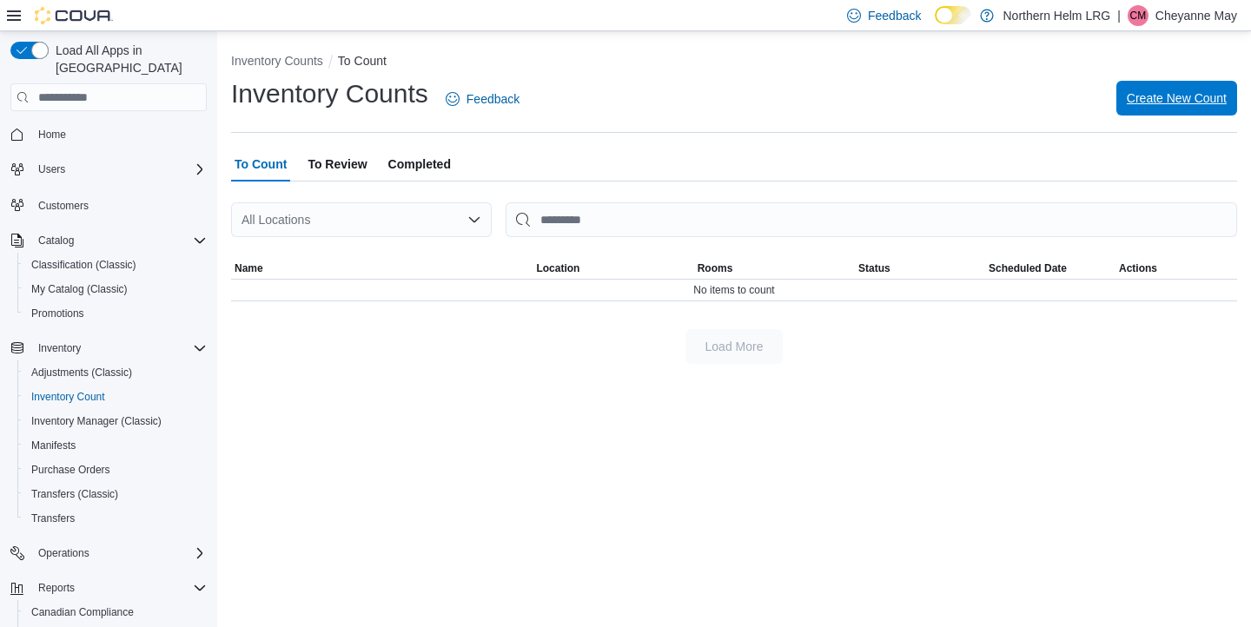
click at [1147, 89] on span "Create New Count" at bounding box center [1177, 98] width 100 height 35
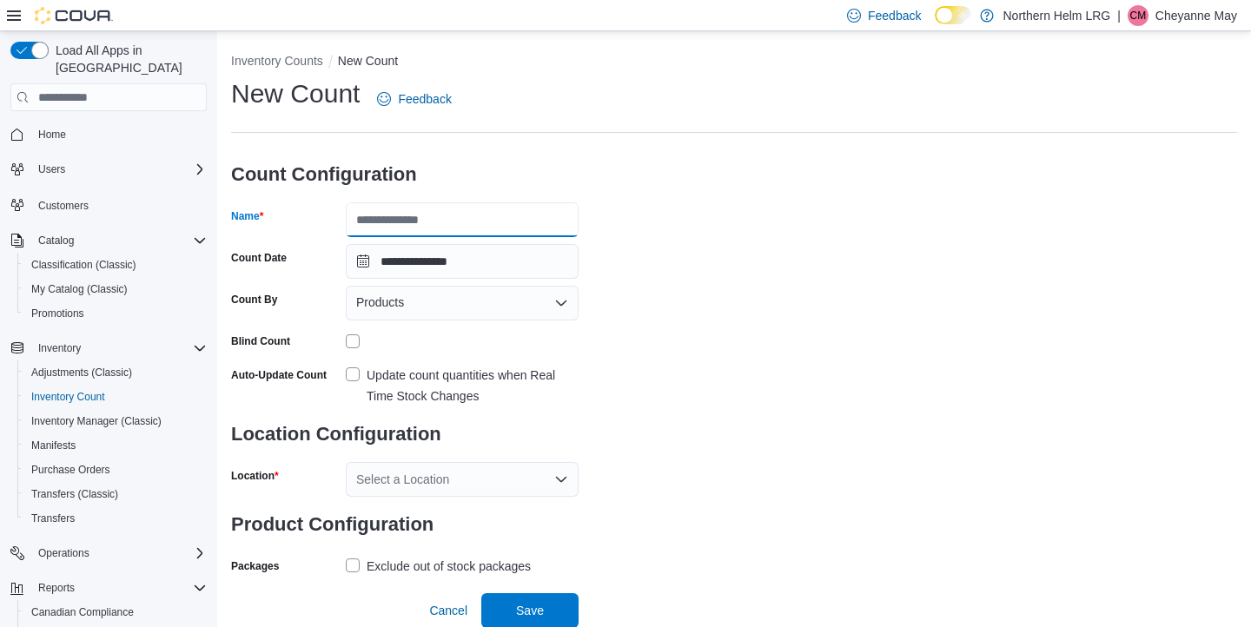
click at [459, 223] on input "Name" at bounding box center [462, 219] width 233 height 35
type input "*****"
click at [434, 300] on div "Products" at bounding box center [462, 303] width 233 height 35
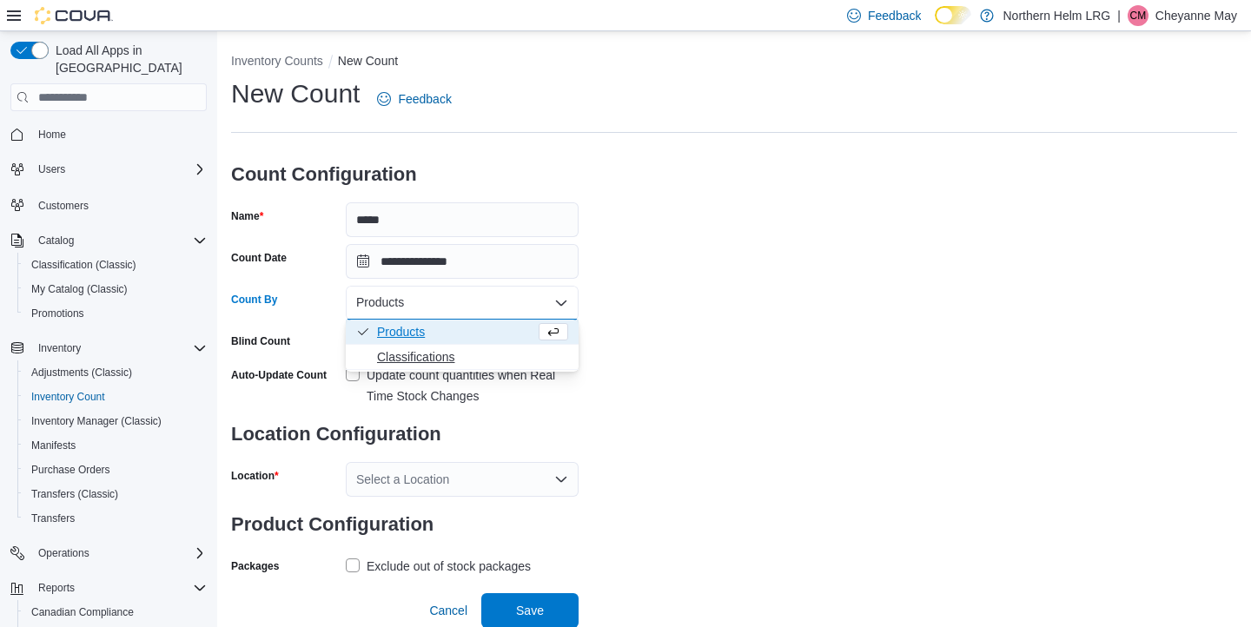
click at [427, 354] on span "Classifications" at bounding box center [472, 356] width 191 height 17
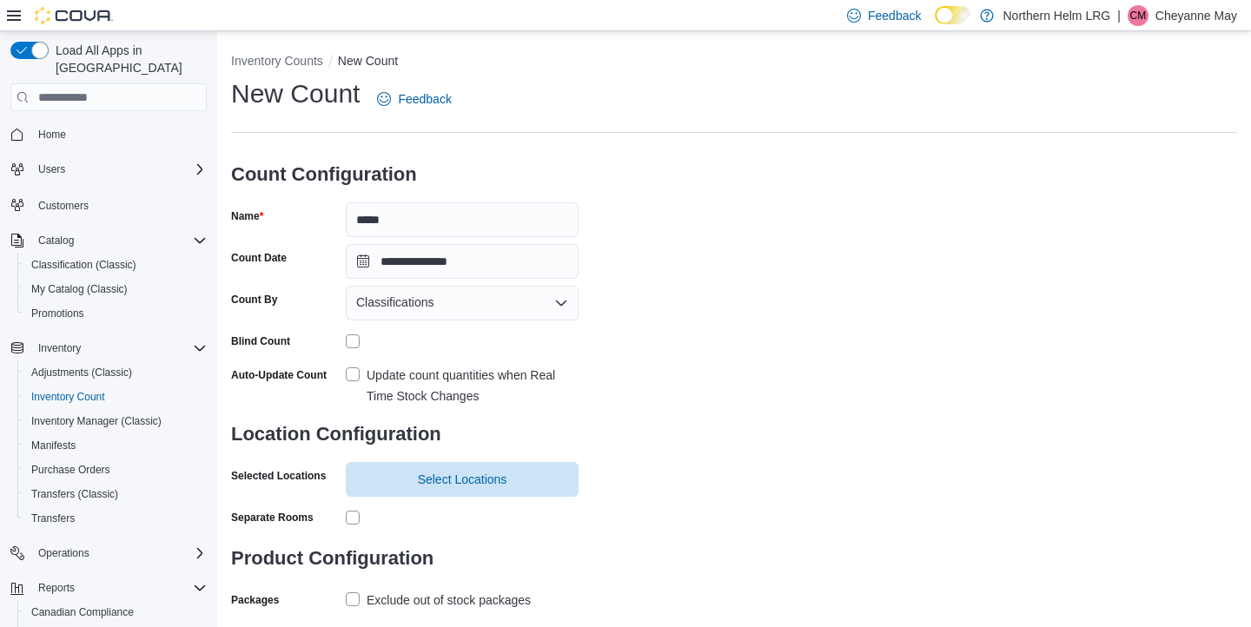
click at [361, 376] on label "Update count quantities when Real Time Stock Changes" at bounding box center [462, 386] width 233 height 42
click at [430, 472] on span "Select Locations" at bounding box center [463, 478] width 90 height 17
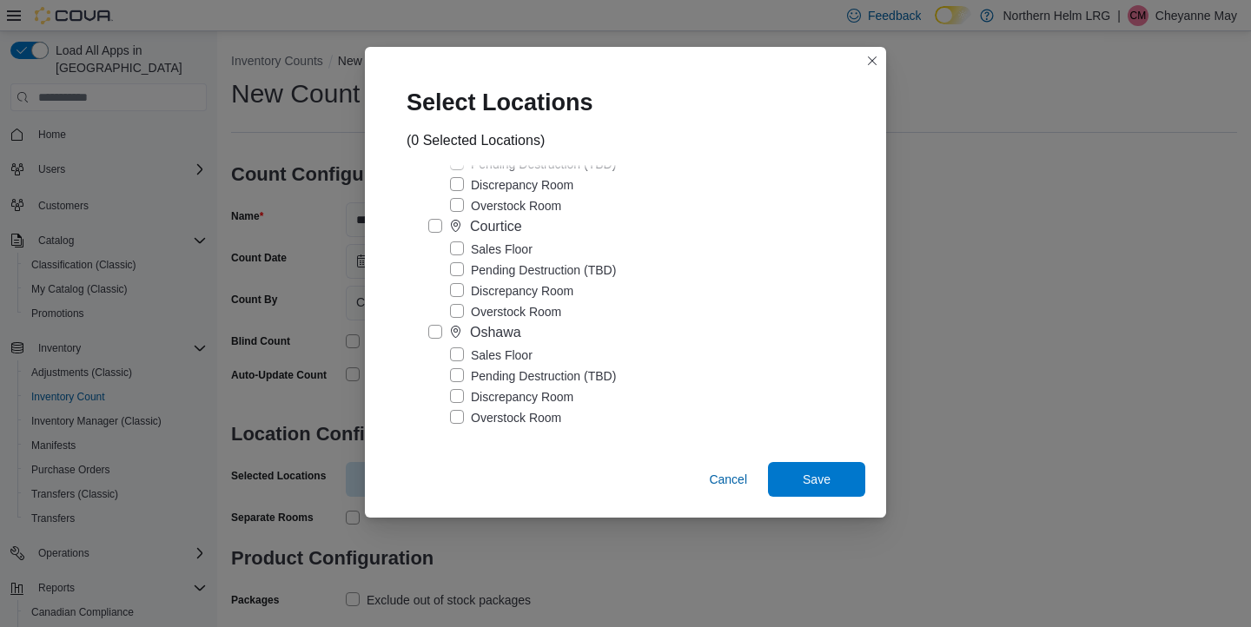
scroll to position [93, 0]
click at [473, 356] on label "Sales Floor" at bounding box center [491, 353] width 83 height 21
click at [806, 477] on span "Save" at bounding box center [817, 478] width 28 height 17
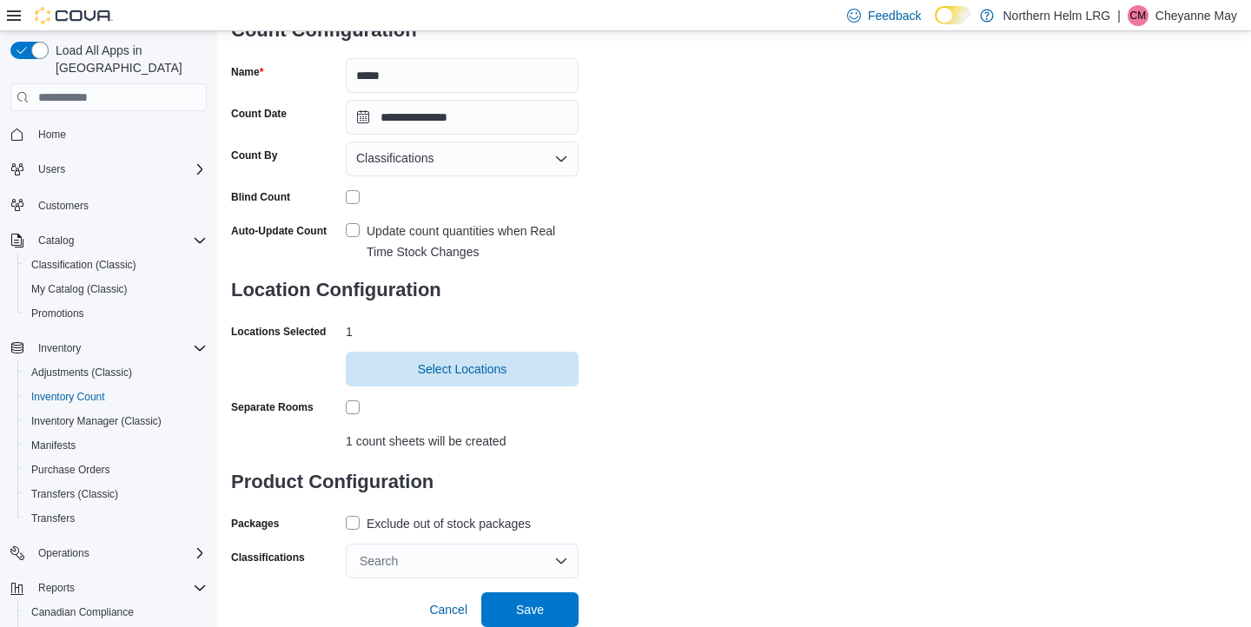
scroll to position [143, 0]
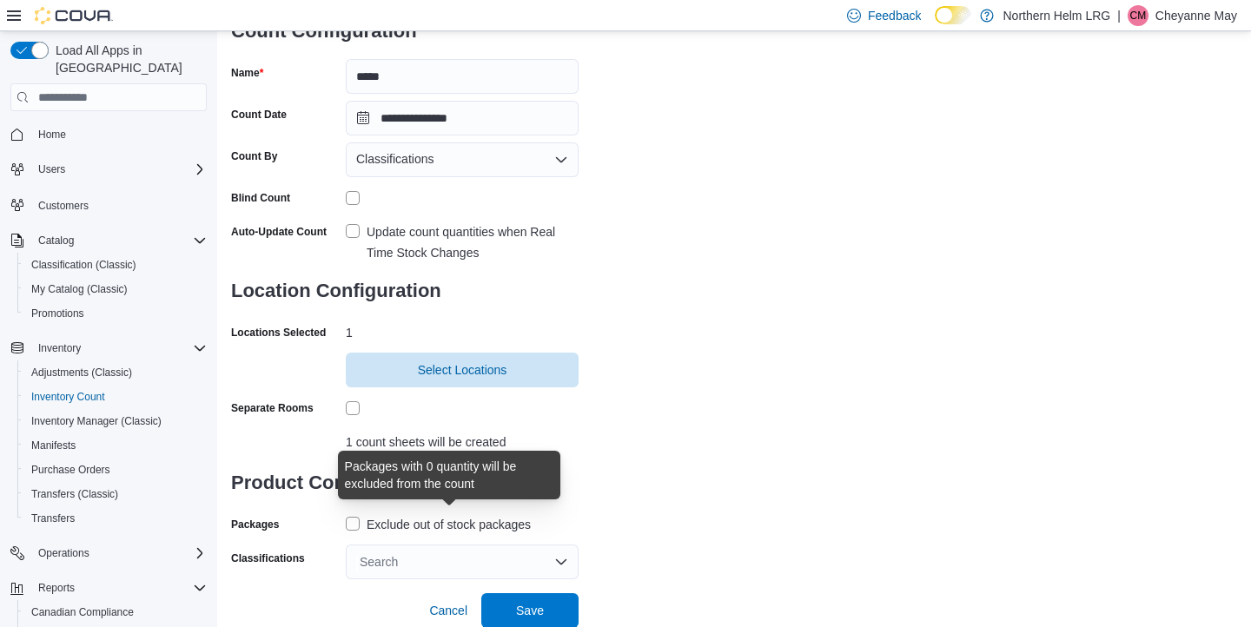
click at [467, 516] on div "Exclude out of stock packages" at bounding box center [449, 524] width 164 height 21
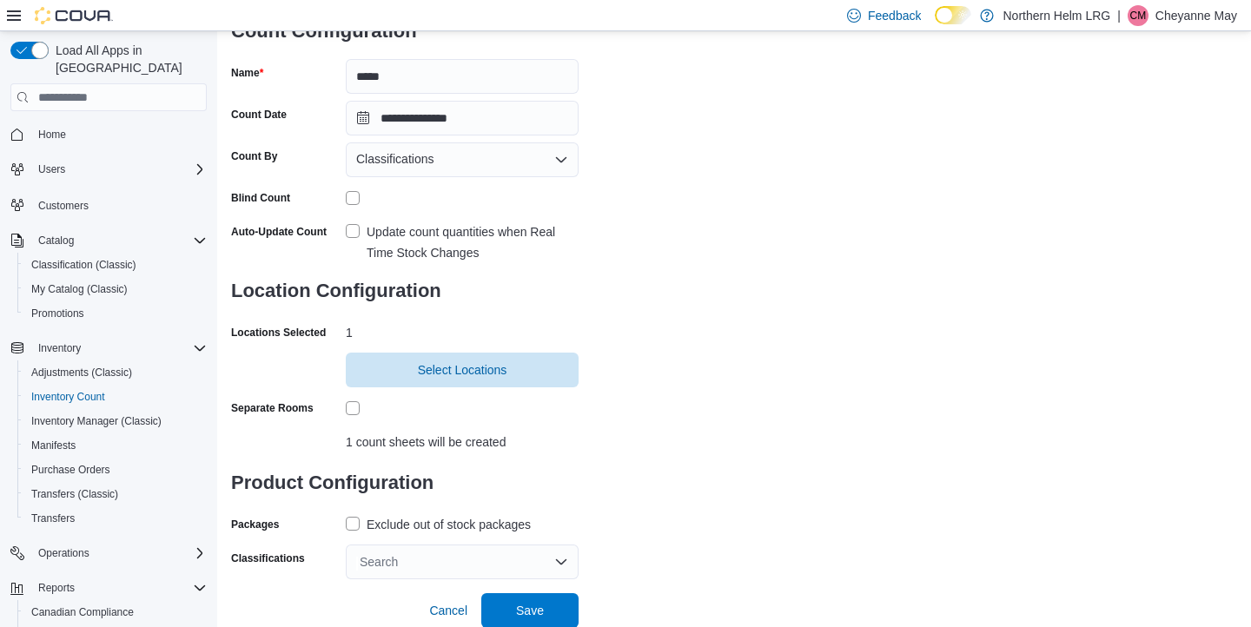
click at [470, 559] on div "Search" at bounding box center [462, 562] width 233 height 35
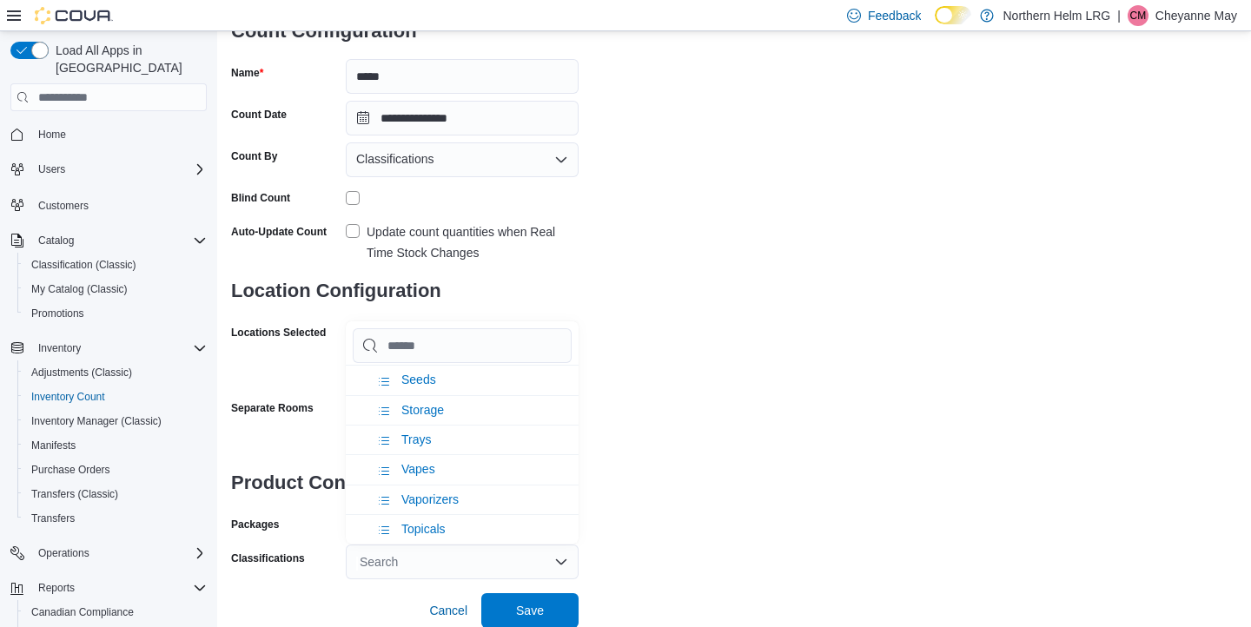
scroll to position [653, 0]
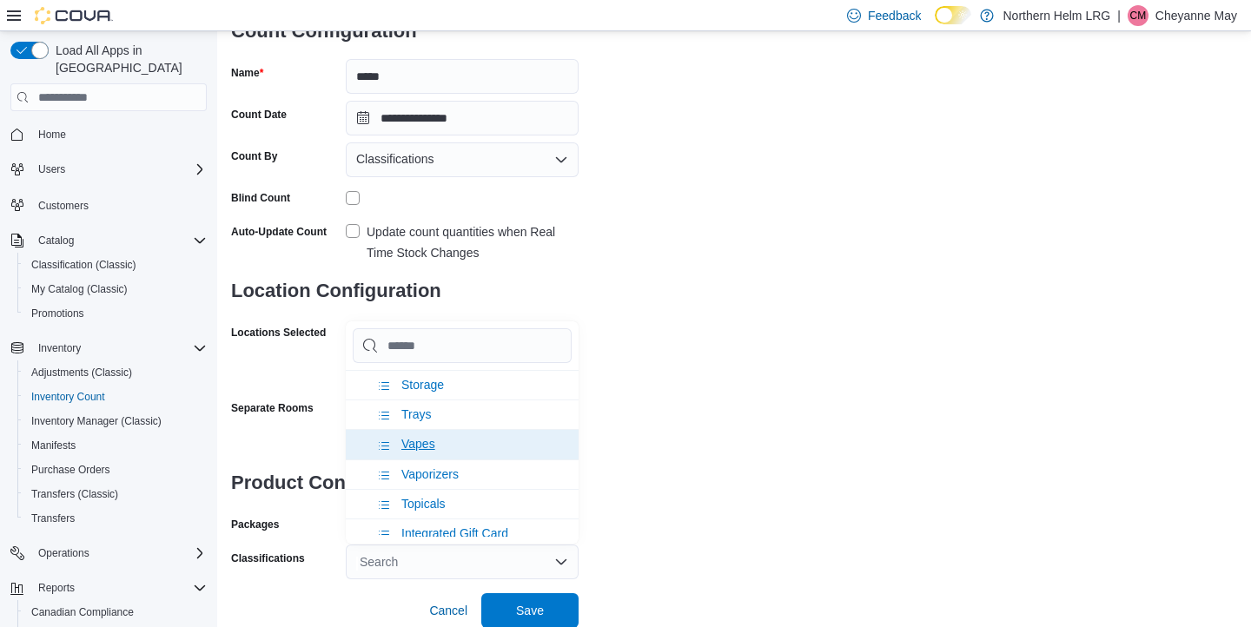
click at [468, 441] on li "Vapes" at bounding box center [462, 444] width 233 height 30
click at [527, 609] on span "Save" at bounding box center [530, 609] width 28 height 17
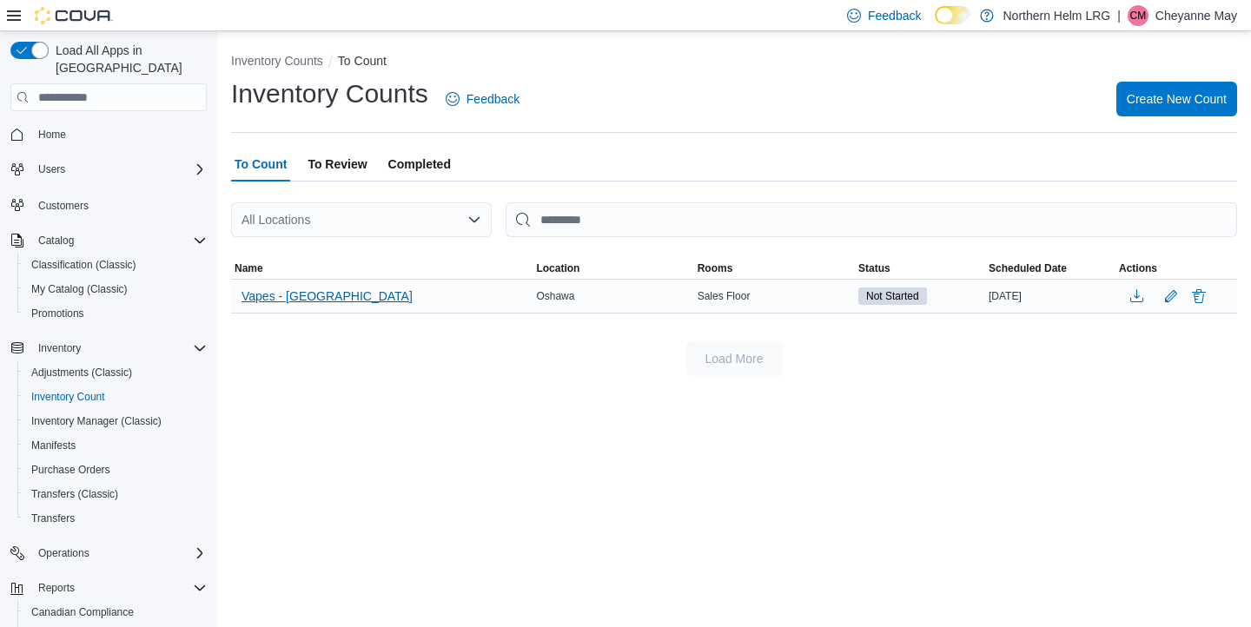
click at [322, 291] on span "Vapes - Oshawa" at bounding box center [327, 296] width 171 height 17
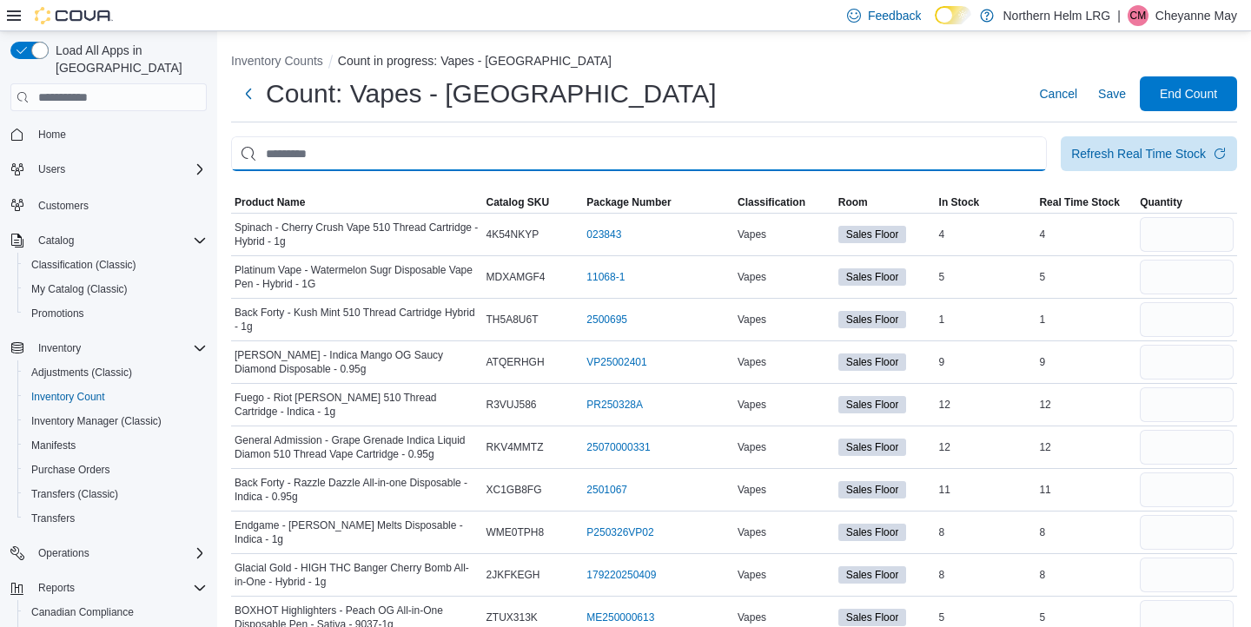
click at [623, 153] on input "This is a search bar. After typing your query, hit enter to filter the results …" at bounding box center [639, 153] width 816 height 35
type input "*****"
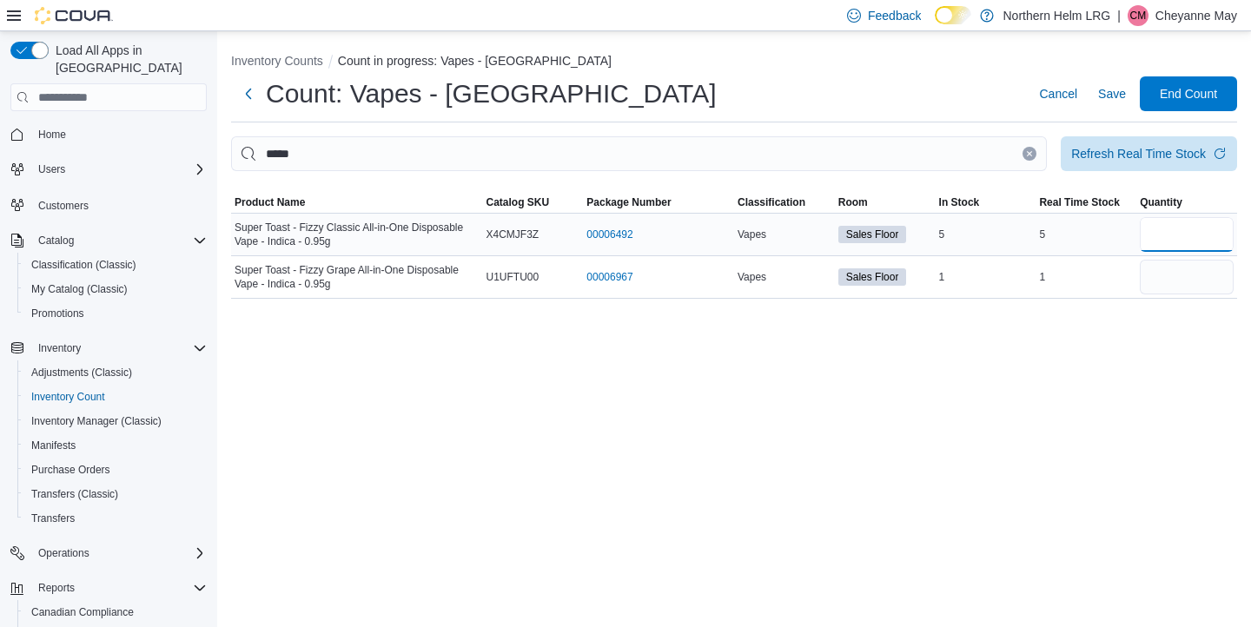
click at [1176, 233] on input "number" at bounding box center [1187, 234] width 94 height 35
type input "*"
click at [1184, 273] on input "number" at bounding box center [1187, 277] width 94 height 35
type input "*"
click at [1092, 327] on div "Inventory Counts Count in progress: Vapes - Oshawa Count: Vapes - Oshawa Cancel…" at bounding box center [734, 329] width 1034 height 596
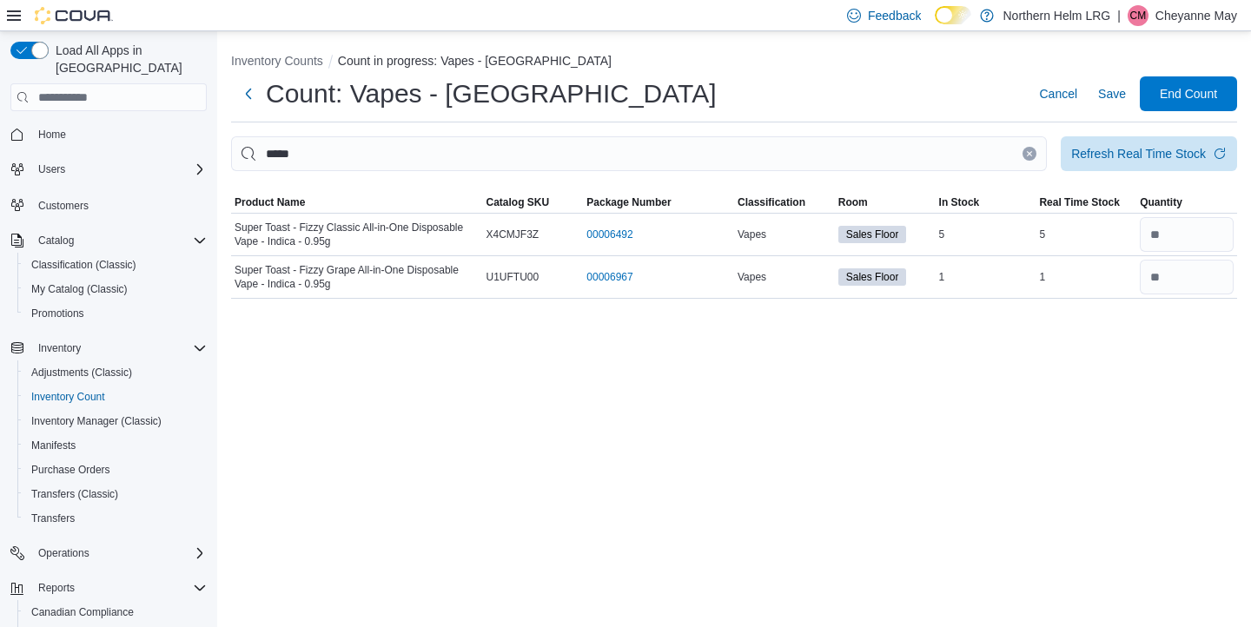
click at [1031, 155] on icon "Clear input" at bounding box center [1029, 153] width 7 height 7
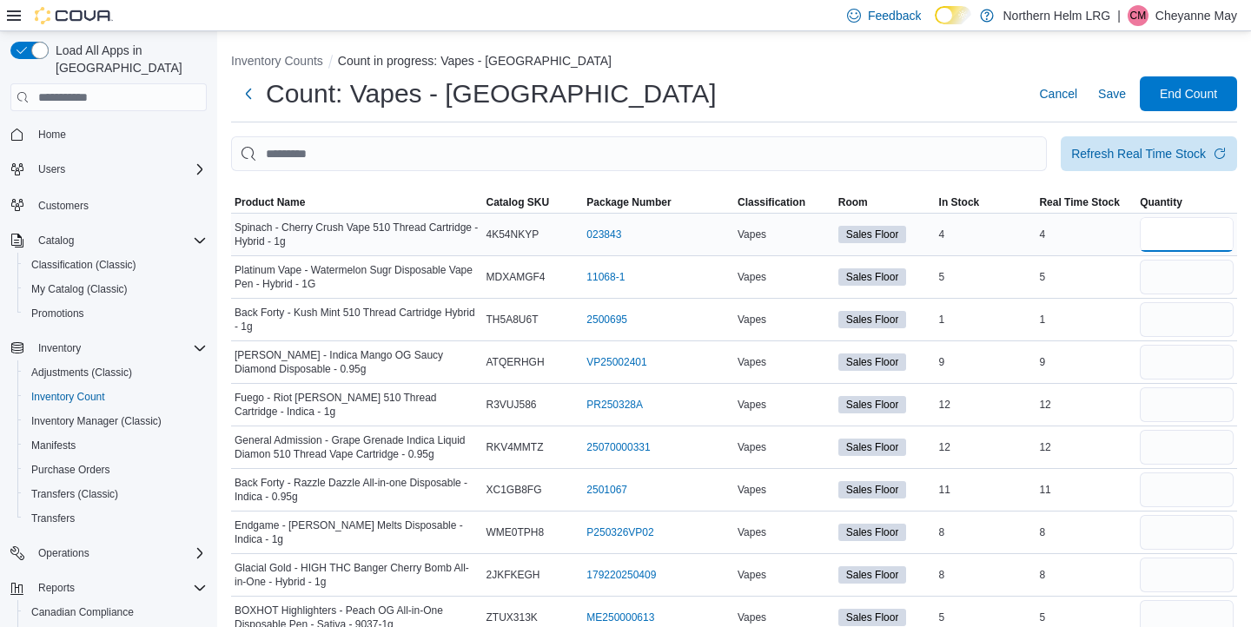
click at [1171, 234] on input "number" at bounding box center [1187, 234] width 94 height 35
type input "*"
click at [1187, 280] on input "number" at bounding box center [1187, 277] width 94 height 35
type input "*"
click at [1195, 315] on input "number" at bounding box center [1187, 319] width 94 height 35
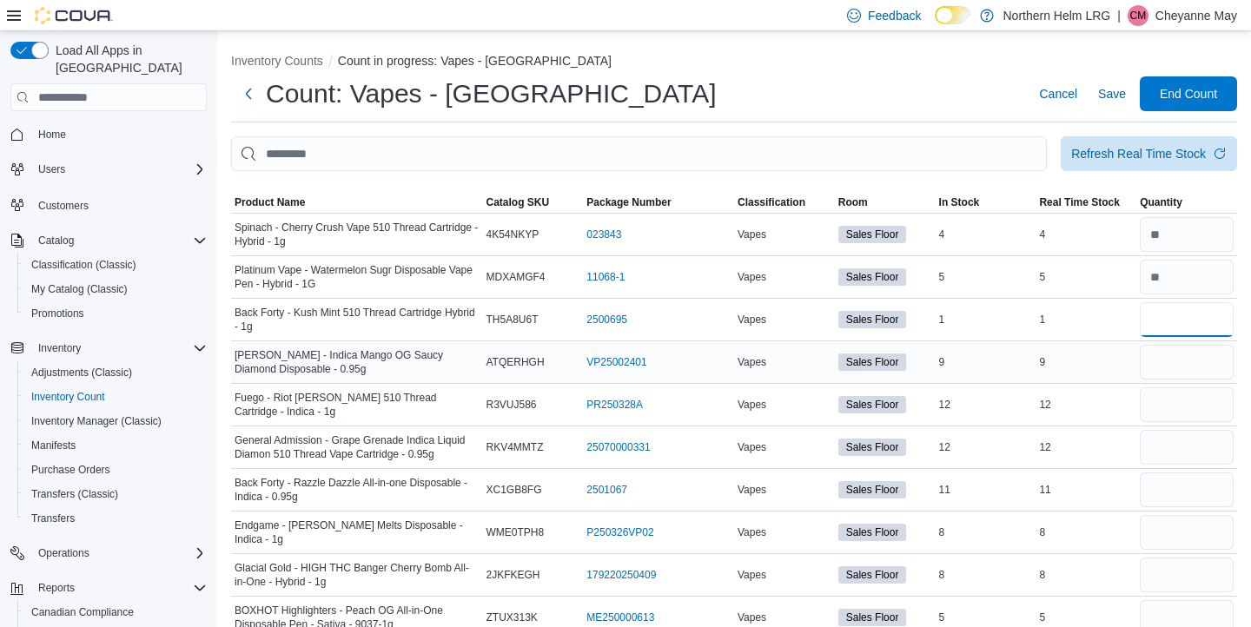
type input "*"
click at [1202, 356] on input "number" at bounding box center [1187, 362] width 94 height 35
type input "*"
click at [1200, 397] on input "number" at bounding box center [1187, 405] width 94 height 35
type input "**"
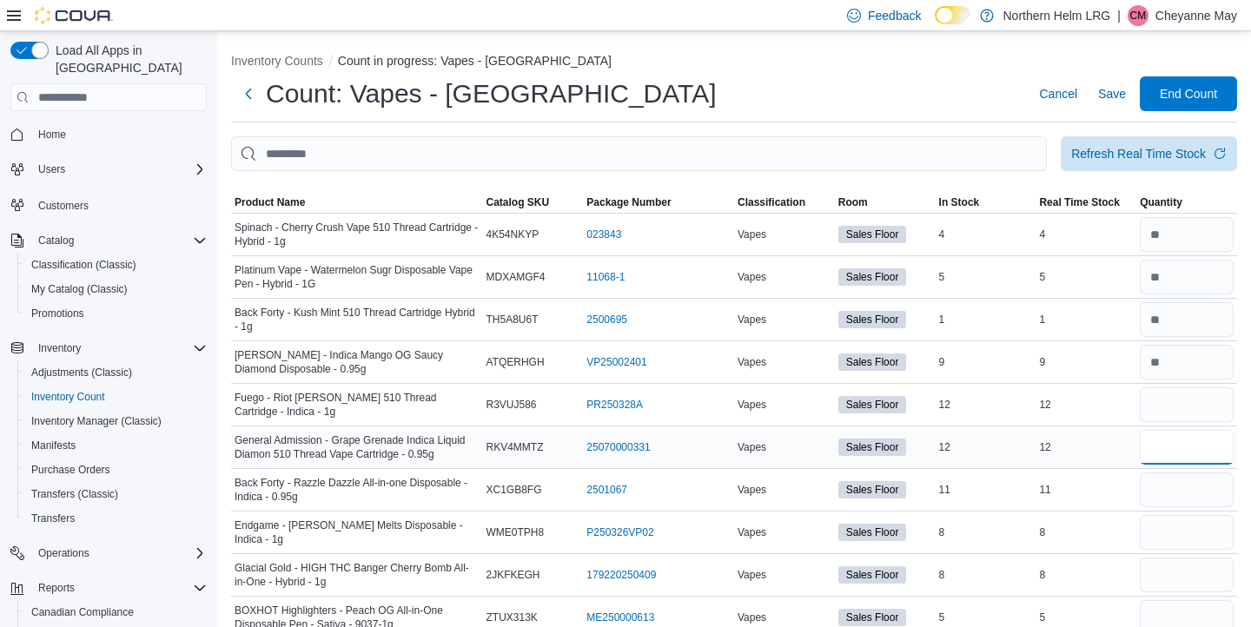
click at [1202, 447] on input "number" at bounding box center [1187, 447] width 94 height 35
type input "**"
click at [1194, 492] on input "number" at bounding box center [1187, 490] width 94 height 35
type input "**"
click at [1188, 532] on input "number" at bounding box center [1187, 532] width 94 height 35
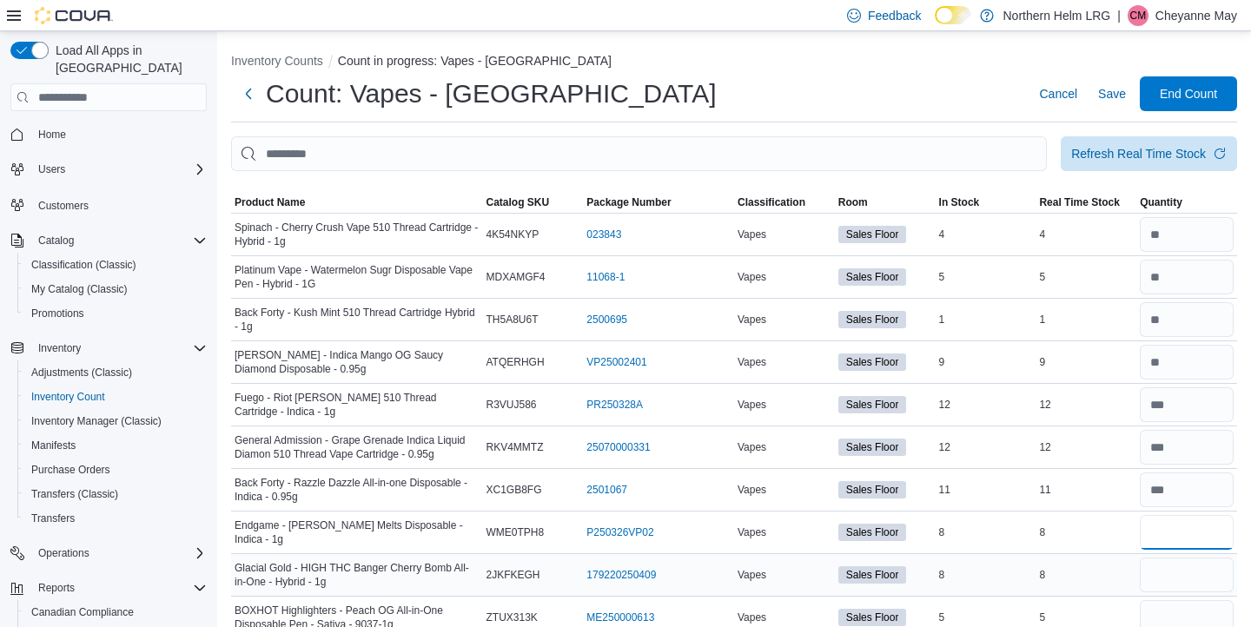
type input "*"
click at [1183, 573] on input "number" at bounding box center [1187, 575] width 94 height 35
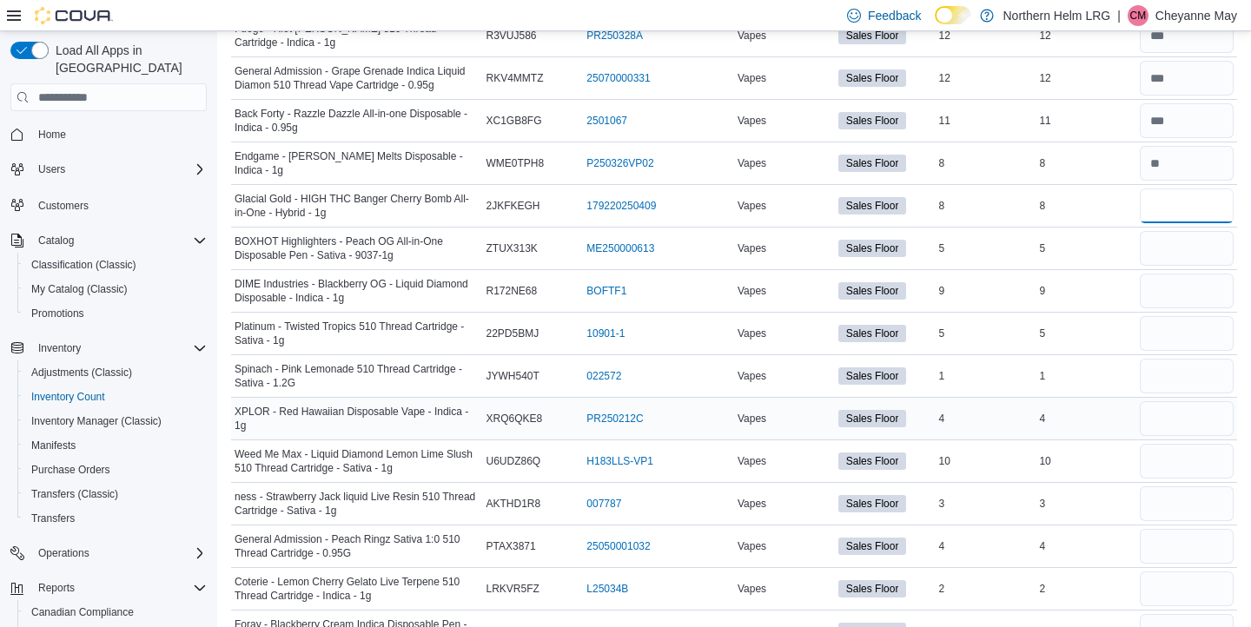
scroll to position [370, 0]
type input "*"
click at [1194, 249] on input "number" at bounding box center [1187, 247] width 94 height 35
type input "*"
click at [1191, 289] on input "number" at bounding box center [1187, 290] width 94 height 35
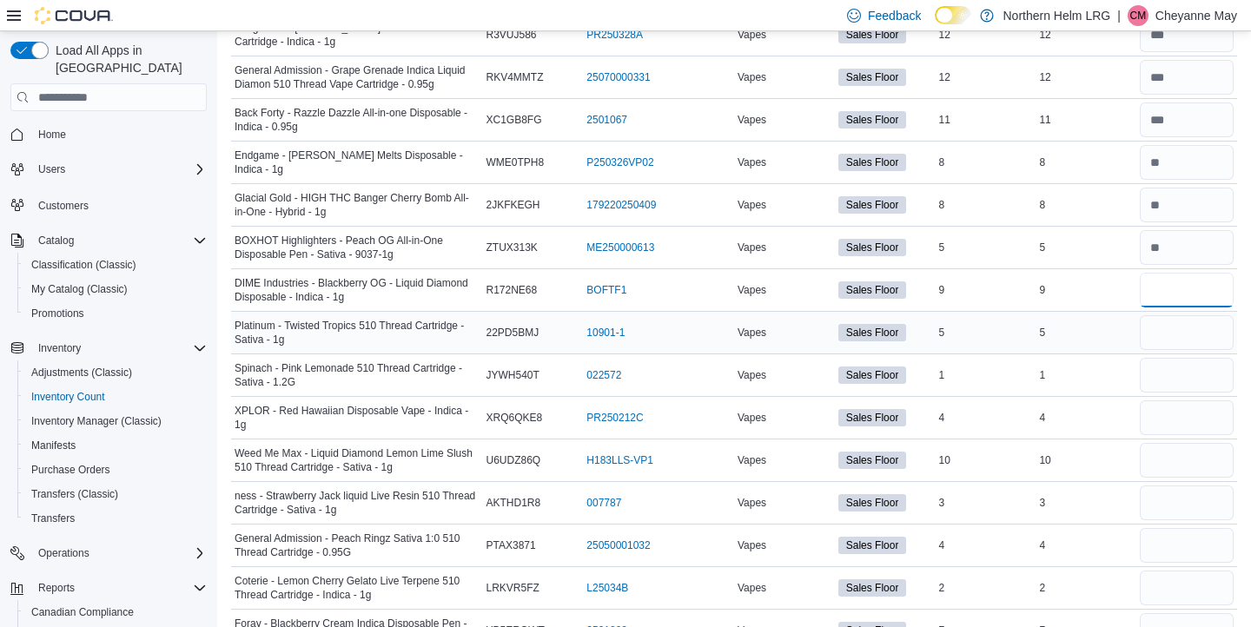
type input "*"
click at [1191, 329] on input "number" at bounding box center [1187, 332] width 94 height 35
type input "*"
click at [1188, 369] on input "number" at bounding box center [1187, 375] width 94 height 35
type input "*"
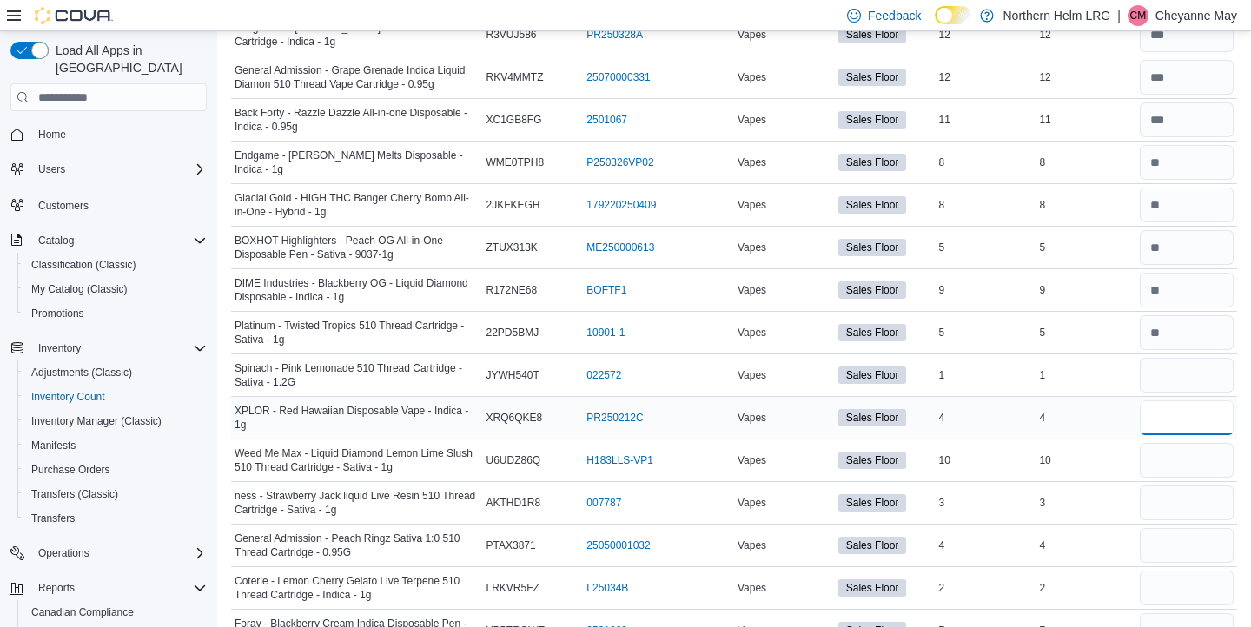
click at [1189, 421] on input "number" at bounding box center [1187, 418] width 94 height 35
type input "*"
click at [1177, 462] on input "number" at bounding box center [1187, 460] width 94 height 35
type input "**"
click at [1174, 495] on input "number" at bounding box center [1187, 503] width 94 height 35
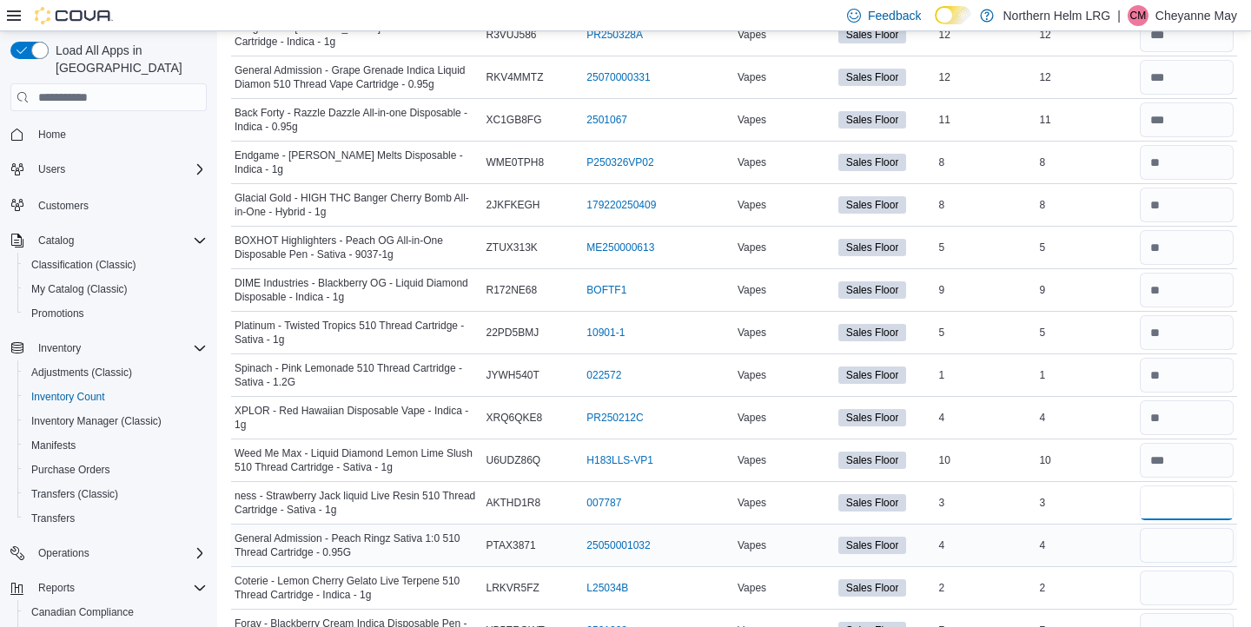
type input "*"
click at [1172, 542] on input "number" at bounding box center [1187, 545] width 94 height 35
type input "*"
click at [1177, 584] on input "number" at bounding box center [1187, 588] width 94 height 35
type input "*"
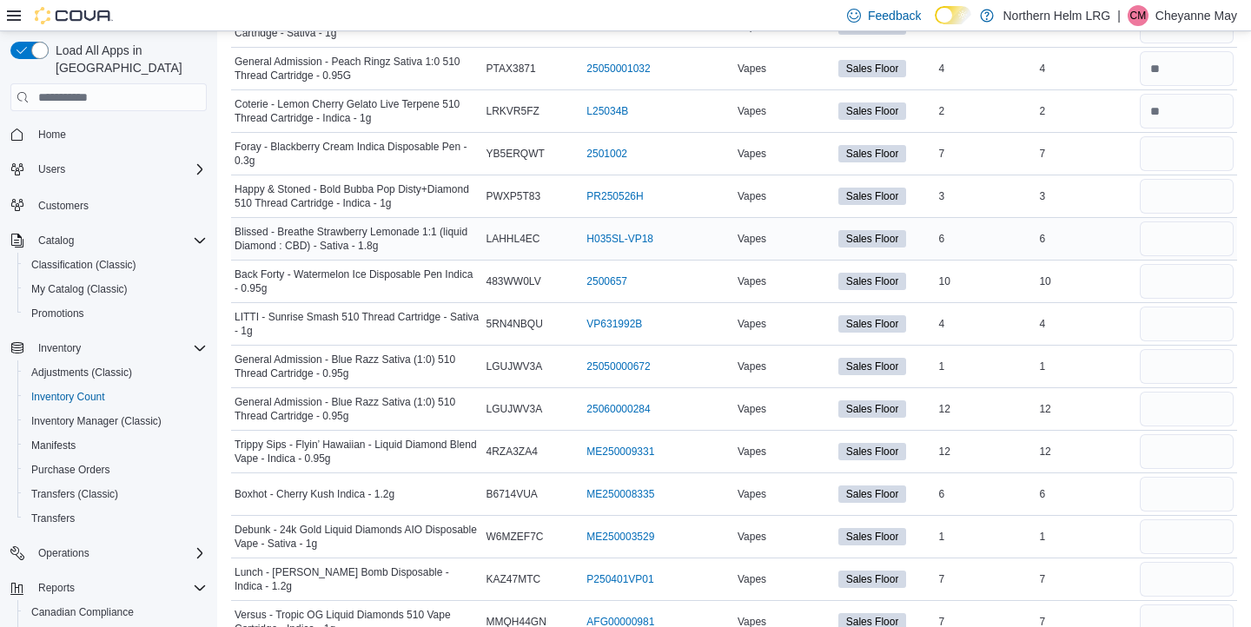
scroll to position [853, 0]
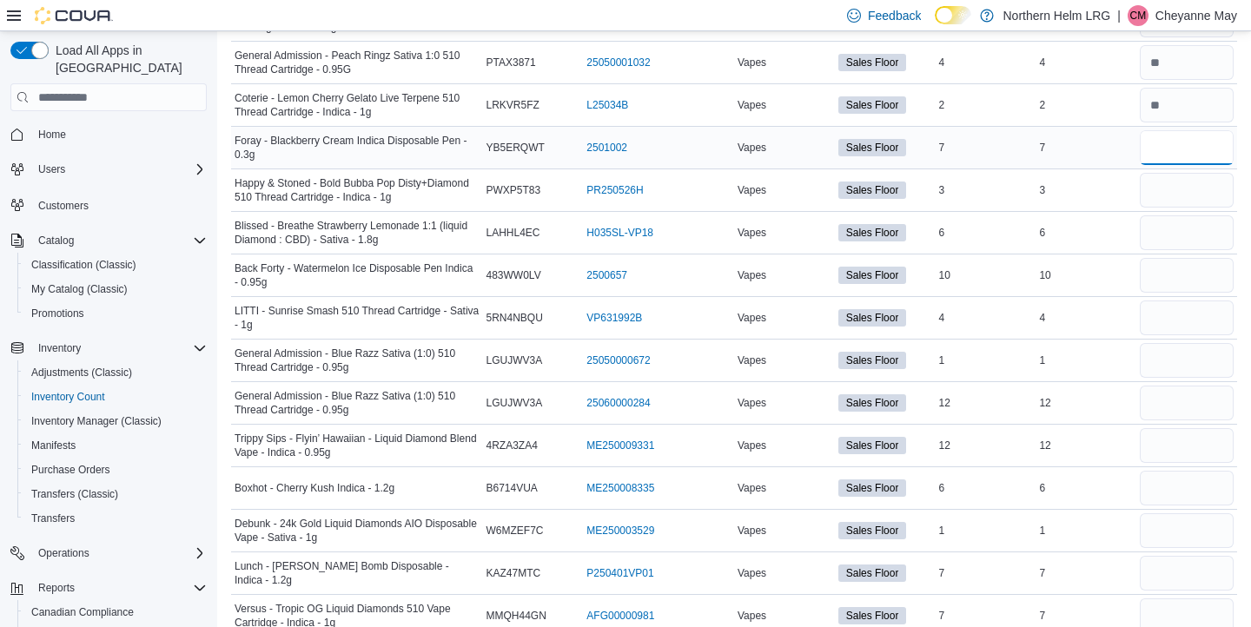
click at [1188, 147] on input "number" at bounding box center [1187, 147] width 94 height 35
type input "*"
click at [1188, 192] on input "number" at bounding box center [1187, 190] width 94 height 35
type input "*"
click at [1181, 234] on input "number" at bounding box center [1187, 233] width 94 height 35
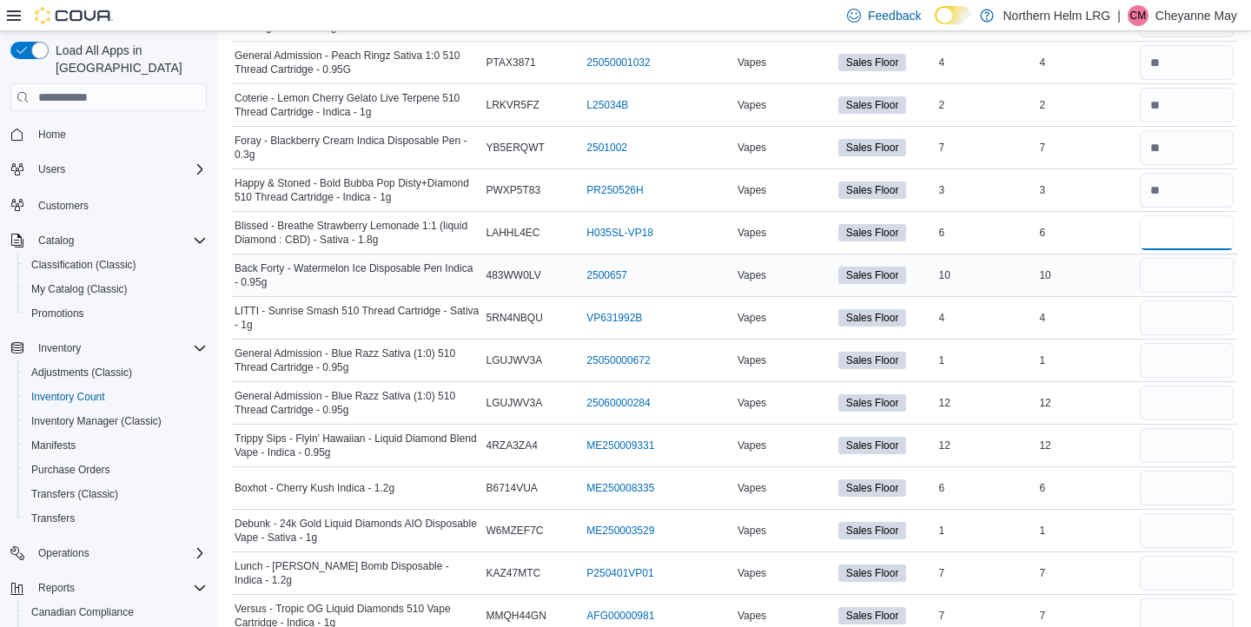
type input "*"
click at [1180, 269] on input "number" at bounding box center [1187, 275] width 94 height 35
type input "**"
click at [1181, 307] on input "number" at bounding box center [1187, 318] width 94 height 35
type input "*"
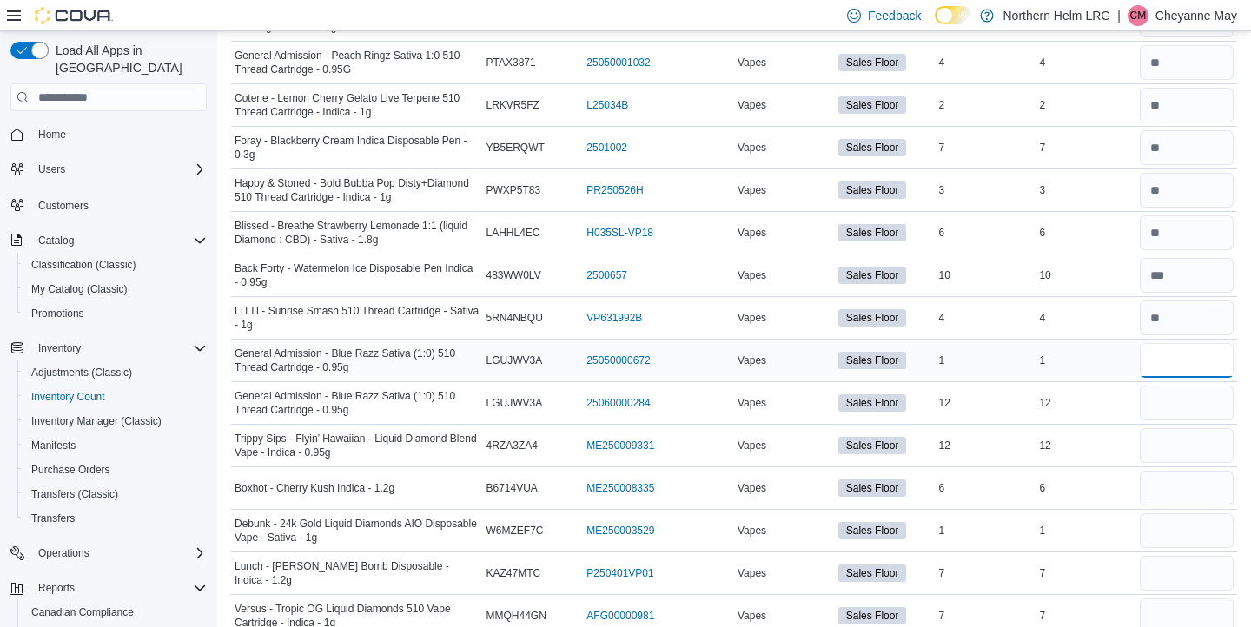
click at [1177, 350] on input "number" at bounding box center [1187, 360] width 94 height 35
type input "*"
click at [1175, 398] on input "number" at bounding box center [1187, 403] width 94 height 35
type input "**"
click at [1174, 435] on input "number" at bounding box center [1187, 445] width 94 height 35
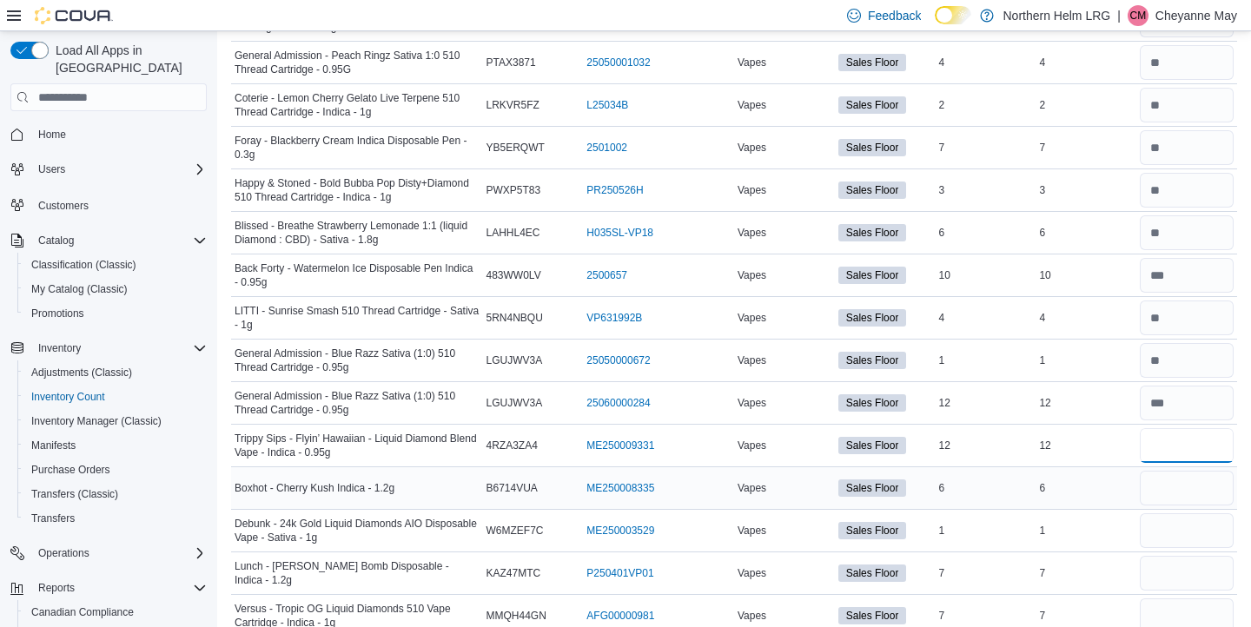
type input "**"
click at [1168, 481] on input "number" at bounding box center [1187, 488] width 94 height 35
type input "*"
click at [1171, 523] on input "number" at bounding box center [1187, 531] width 94 height 35
type input "*"
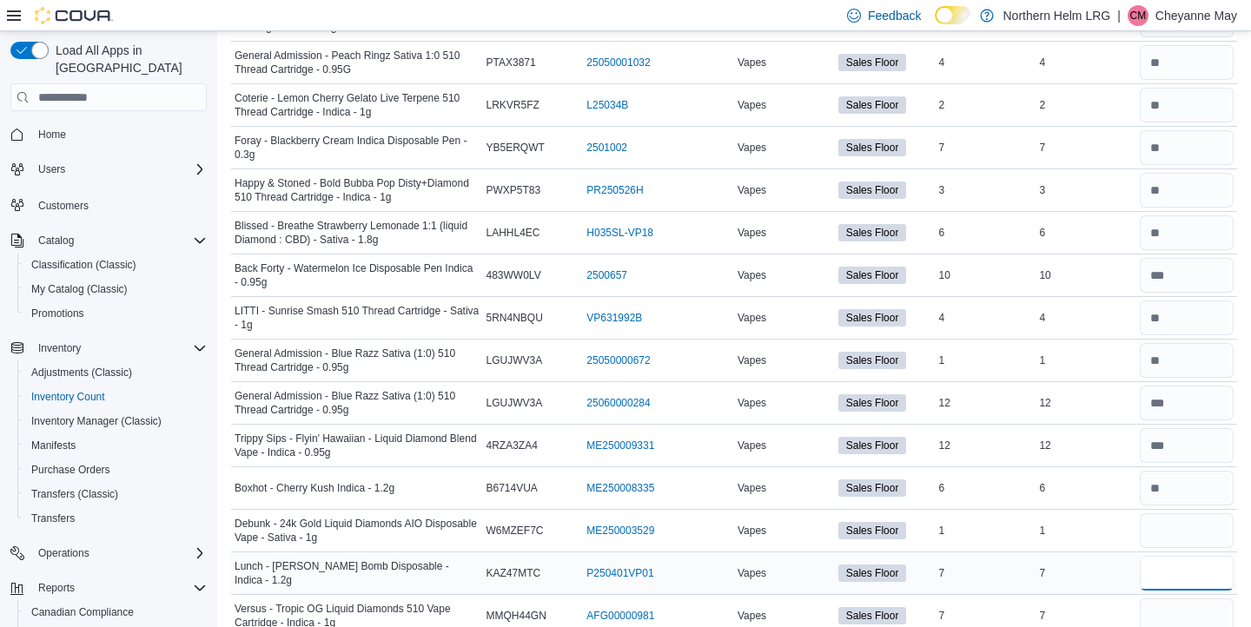
click at [1173, 567] on input "number" at bounding box center [1187, 573] width 94 height 35
type input "*"
click at [1177, 607] on input "number" at bounding box center [1187, 616] width 94 height 35
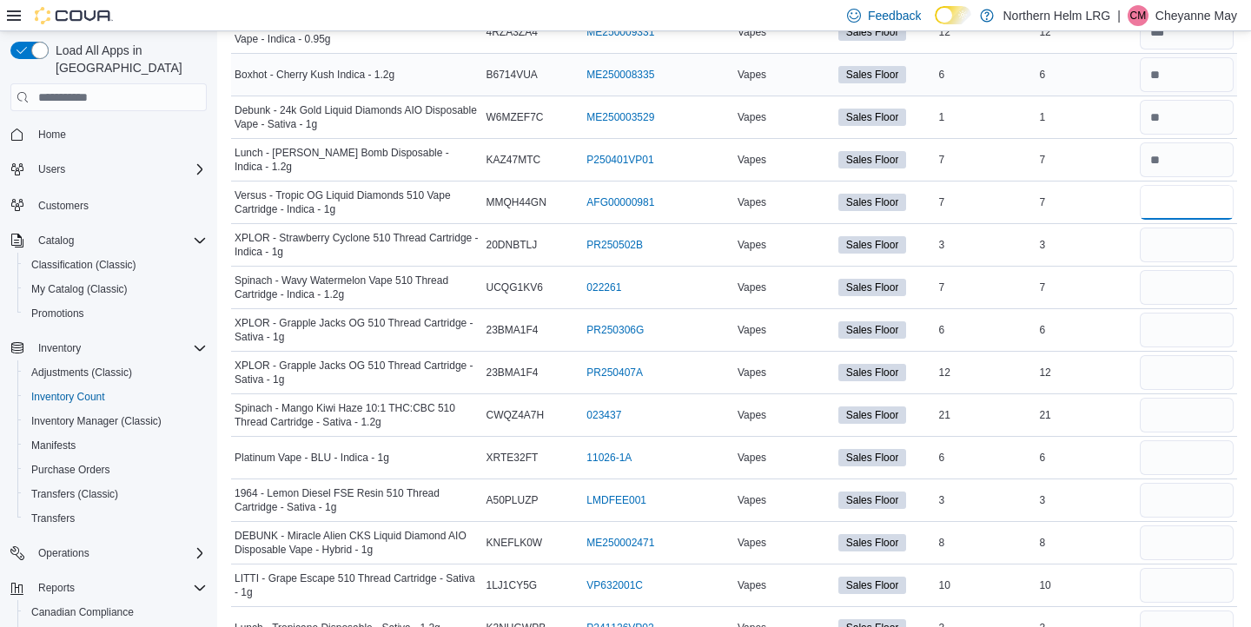
scroll to position [1270, 0]
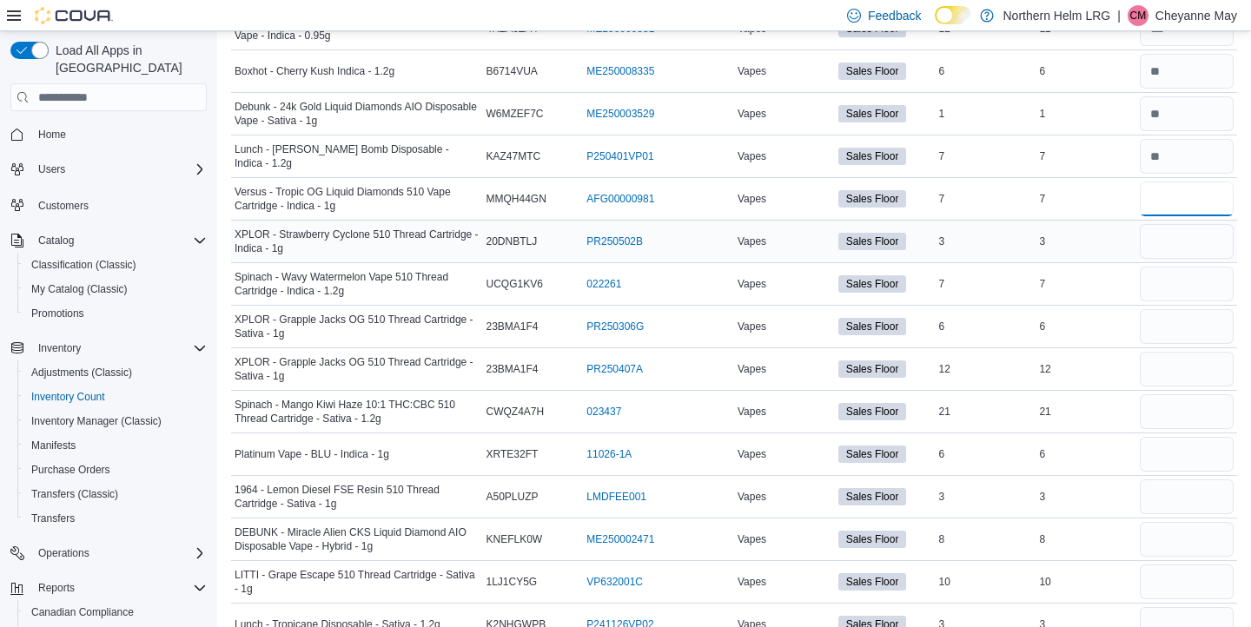
type input "*"
click at [1193, 255] on input "number" at bounding box center [1187, 241] width 94 height 35
type input "*"
click at [1196, 280] on input "number" at bounding box center [1187, 284] width 94 height 35
type input "*"
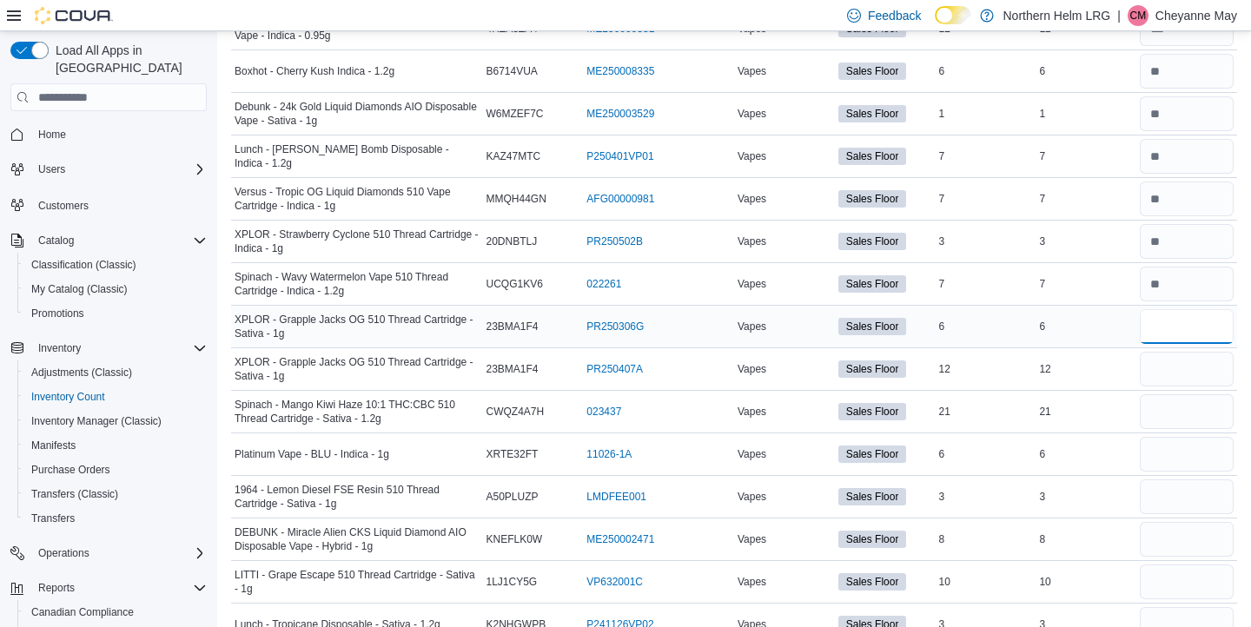
click at [1199, 320] on input "number" at bounding box center [1187, 326] width 94 height 35
type input "*"
click at [1204, 362] on input "number" at bounding box center [1187, 369] width 94 height 35
type input "**"
click at [1204, 404] on input "number" at bounding box center [1187, 412] width 94 height 35
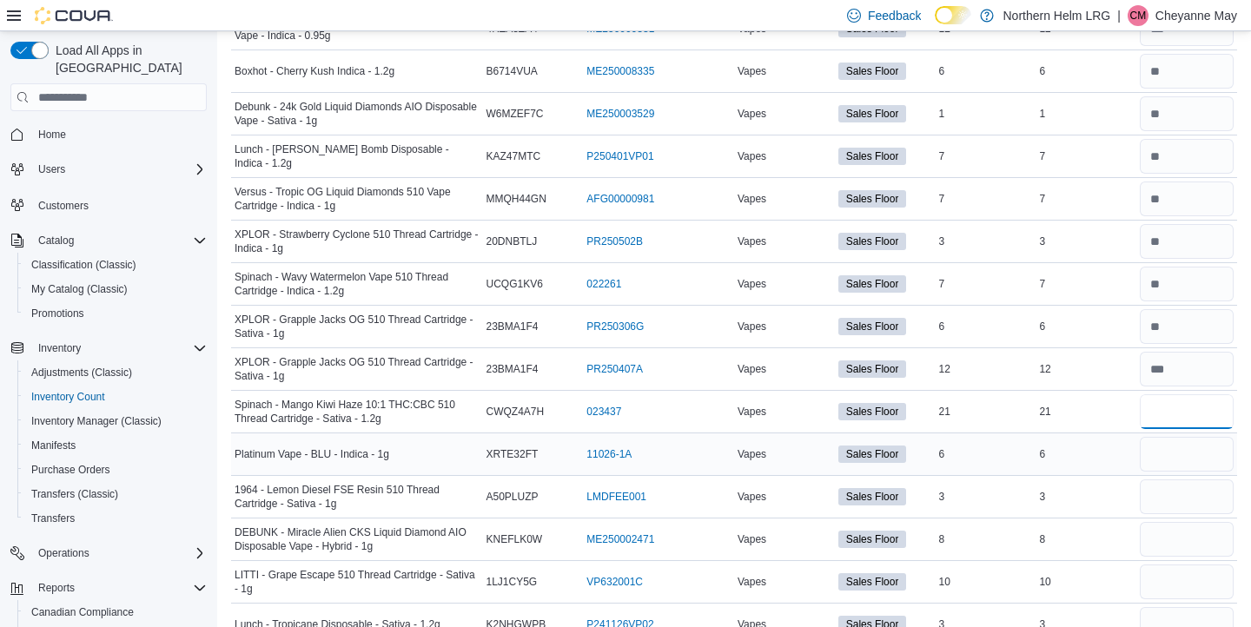
type input "**"
click at [1197, 452] on input "number" at bounding box center [1187, 454] width 94 height 35
type input "*"
click at [1196, 492] on input "number" at bounding box center [1187, 497] width 94 height 35
type input "*"
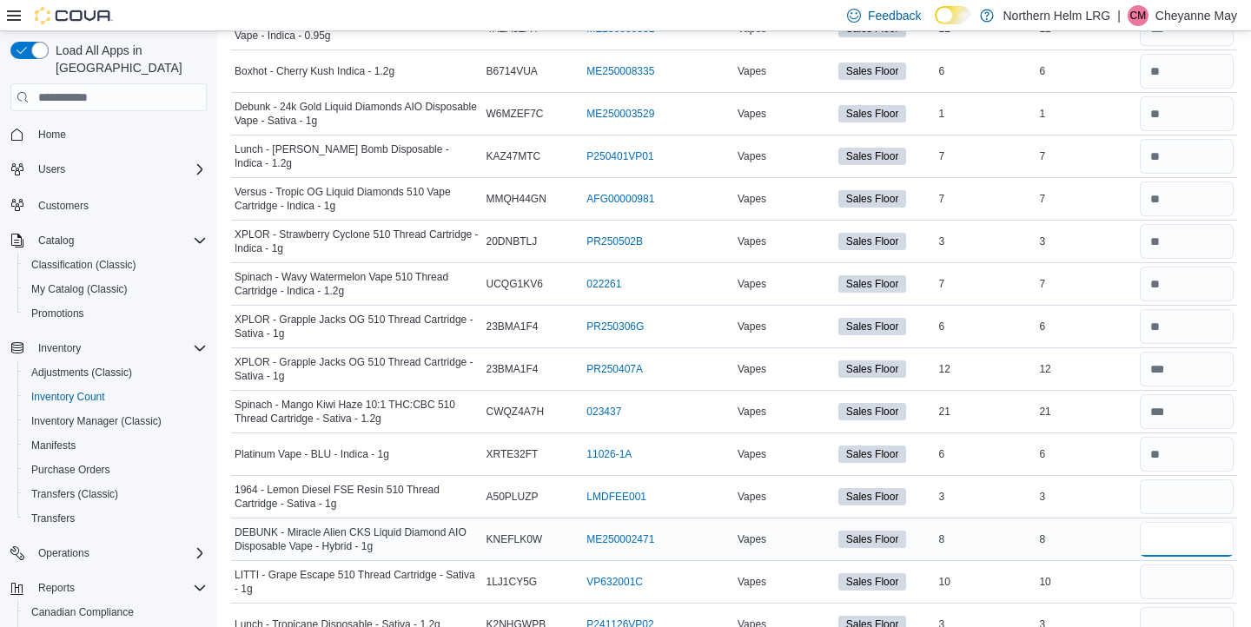
click at [1197, 531] on input "number" at bounding box center [1187, 539] width 94 height 35
type input "*"
click at [1196, 574] on input "number" at bounding box center [1187, 582] width 94 height 35
type input "**"
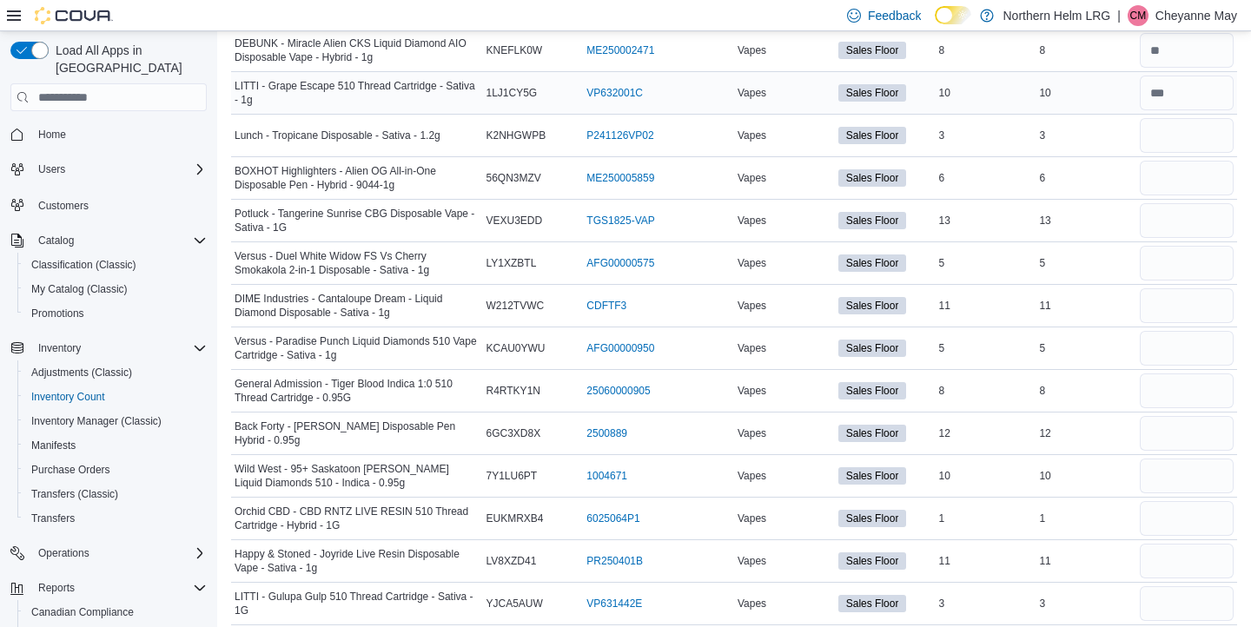
scroll to position [1771, 0]
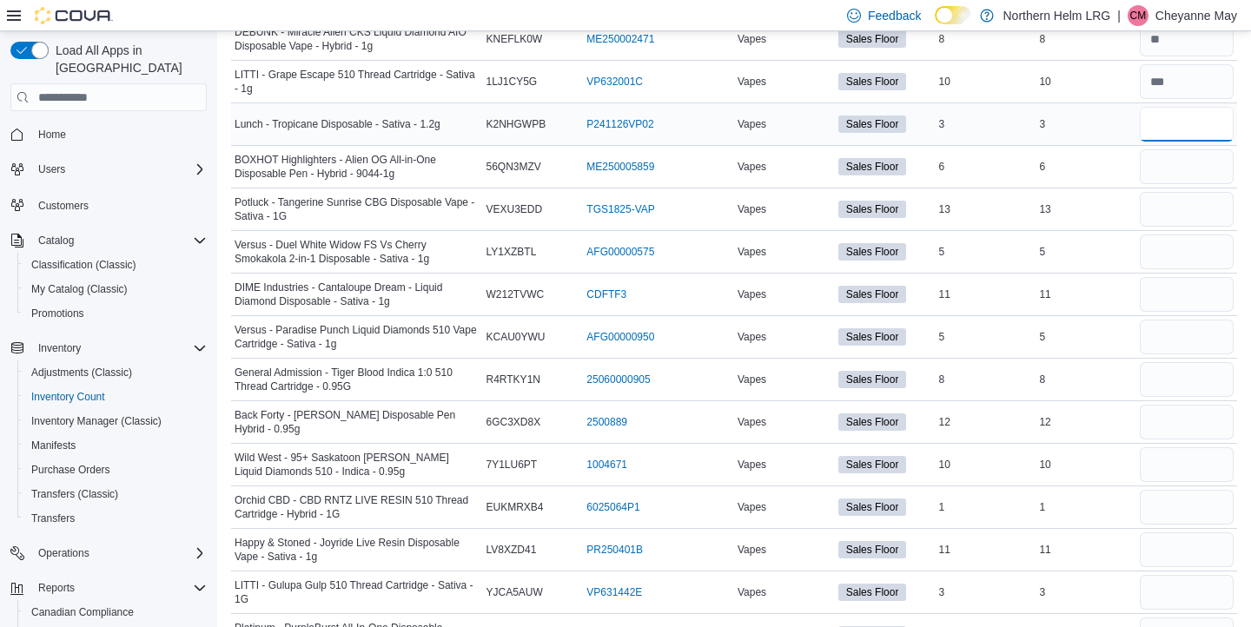
click at [1186, 126] on input "number" at bounding box center [1187, 124] width 94 height 35
type input "*"
click at [1184, 163] on input "number" at bounding box center [1187, 166] width 94 height 35
type input "*"
click at [1191, 206] on input "number" at bounding box center [1187, 209] width 94 height 35
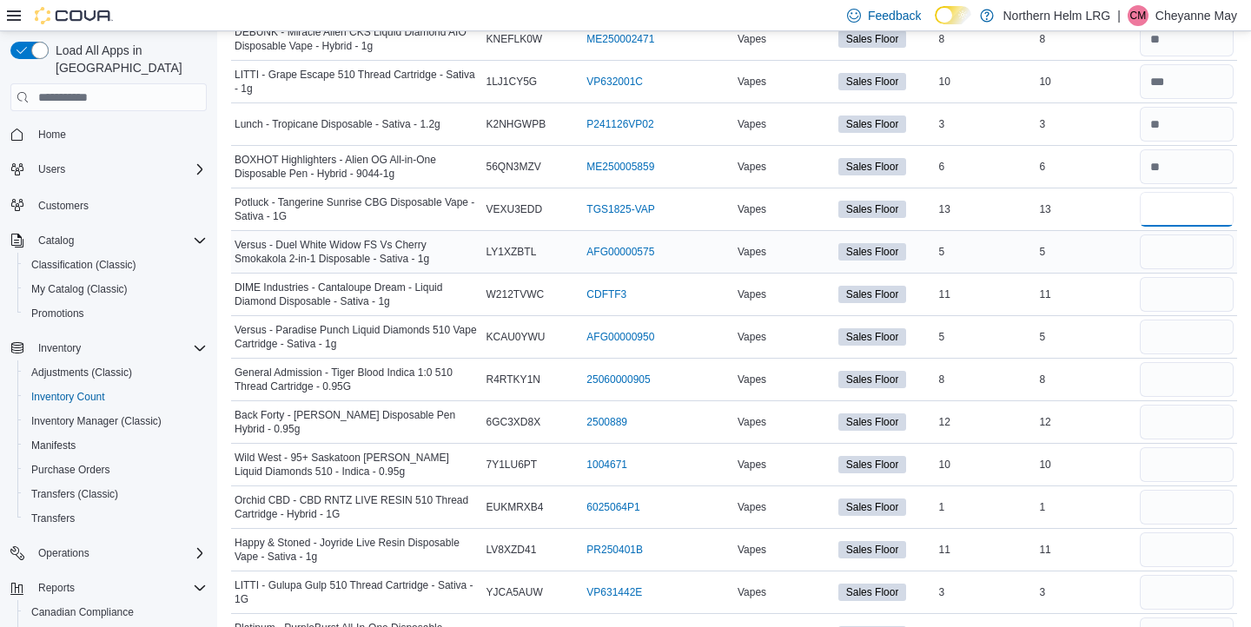
type input "**"
click at [1187, 249] on input "number" at bounding box center [1187, 252] width 94 height 35
type input "*"
click at [1189, 287] on input "number" at bounding box center [1187, 294] width 94 height 35
type input "**"
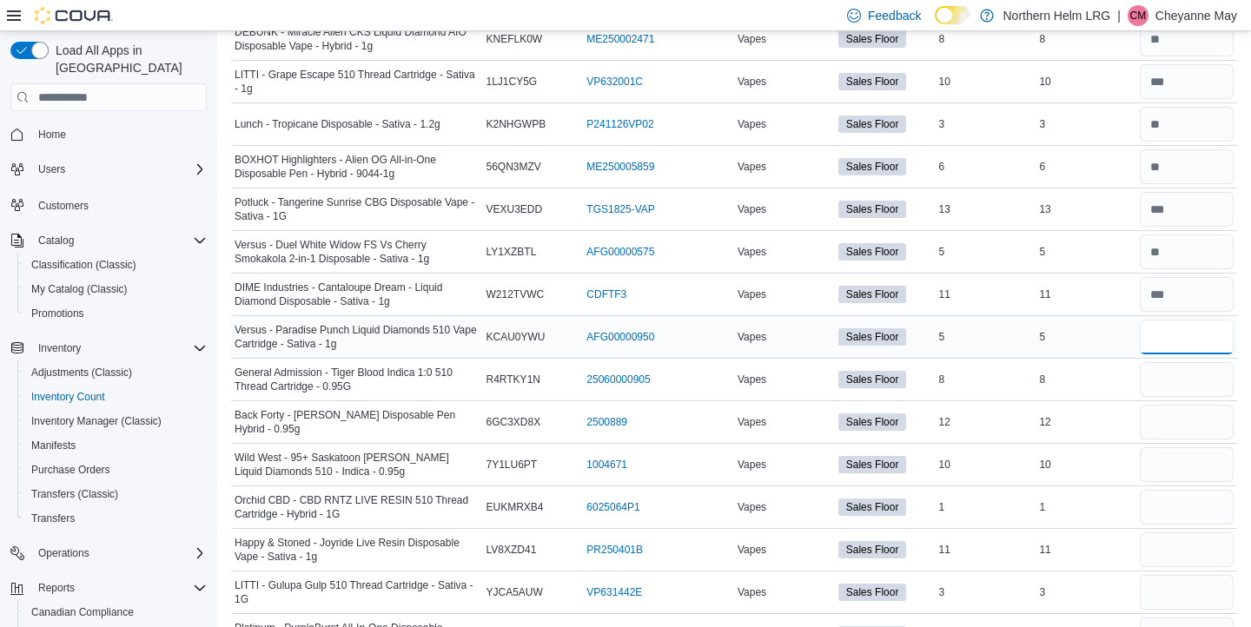
click at [1187, 333] on input "number" at bounding box center [1187, 337] width 94 height 35
type input "*"
click at [1190, 379] on input "number" at bounding box center [1187, 379] width 94 height 35
type input "*"
click at [1191, 428] on input "number" at bounding box center [1187, 422] width 94 height 35
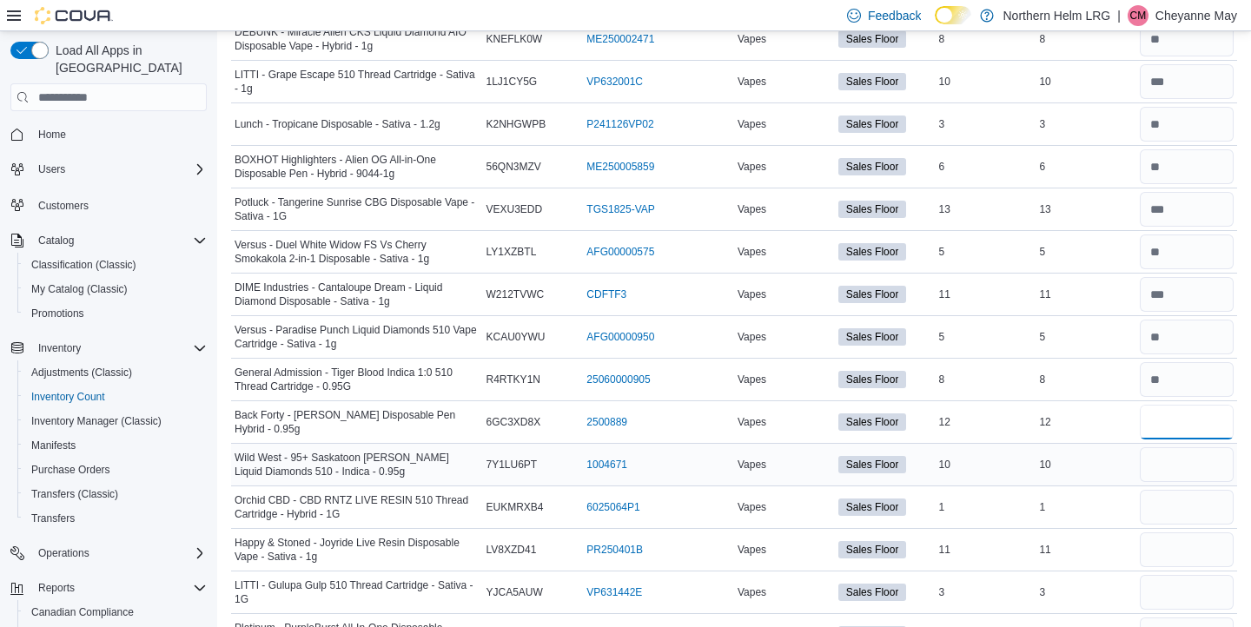
type input "**"
click at [1193, 468] on input "number" at bounding box center [1187, 465] width 94 height 35
type input "**"
click at [1184, 502] on input "number" at bounding box center [1187, 507] width 94 height 35
type input "*"
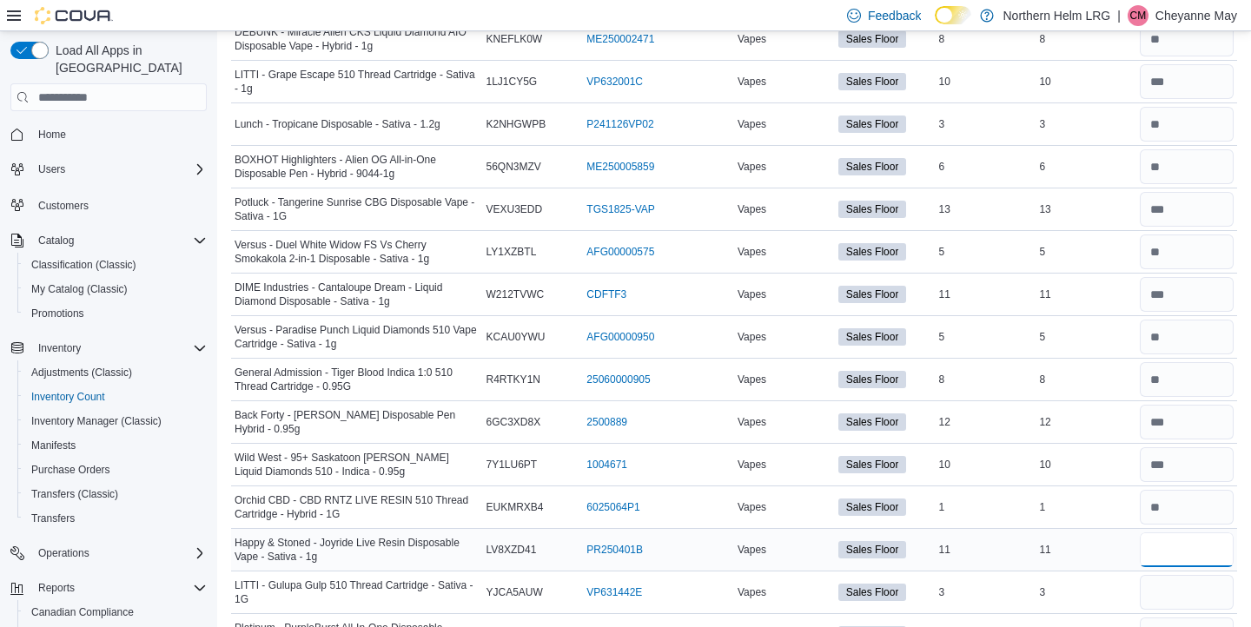
click at [1182, 534] on input "number" at bounding box center [1187, 550] width 94 height 35
type input "**"
click at [1174, 586] on input "number" at bounding box center [1187, 592] width 94 height 35
type input "*"
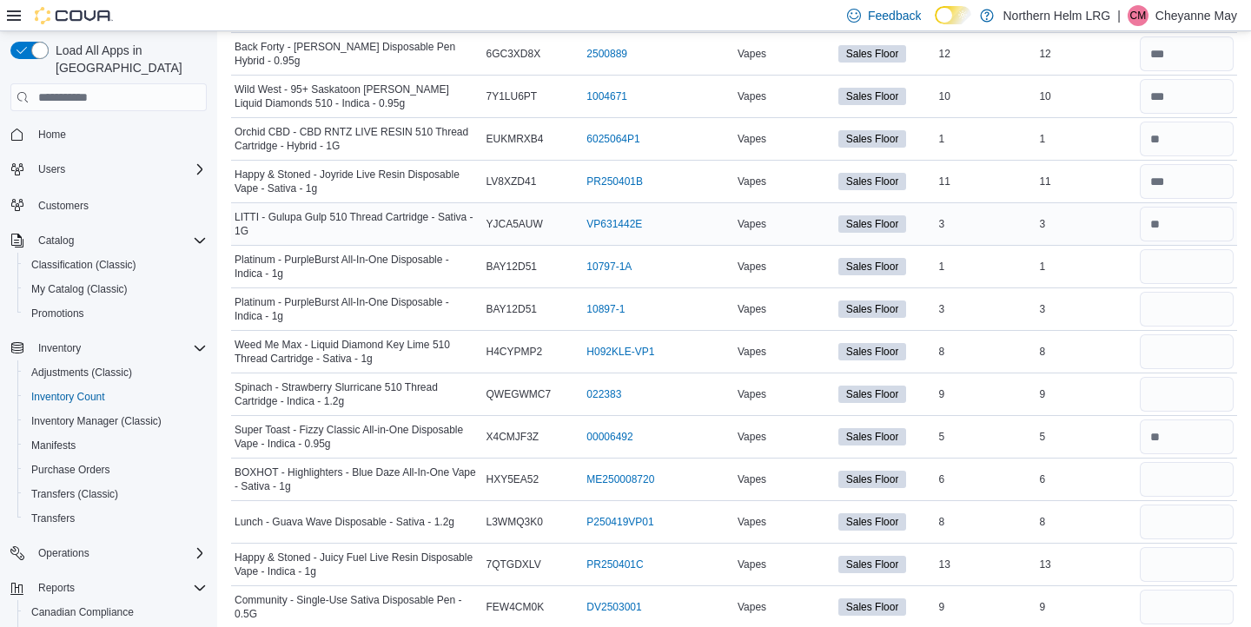
scroll to position [2191, 0]
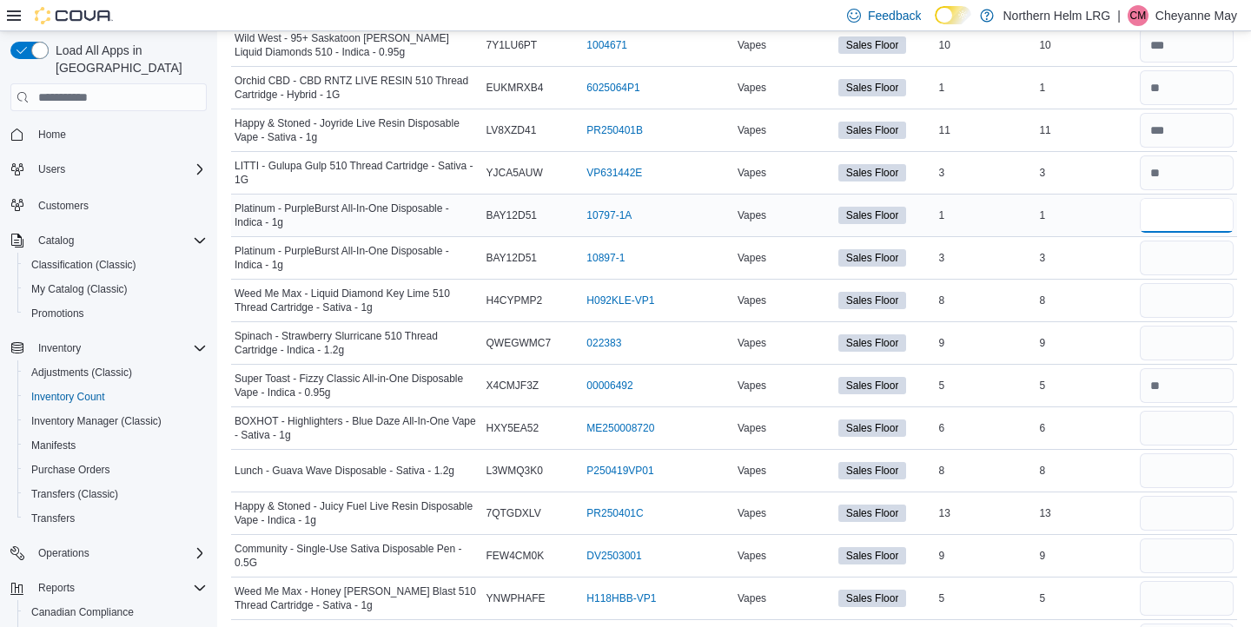
click at [1181, 226] on input "number" at bounding box center [1187, 215] width 94 height 35
type input "*"
click at [1180, 264] on input "number" at bounding box center [1187, 258] width 94 height 35
type input "*"
click at [1185, 294] on input "number" at bounding box center [1187, 300] width 94 height 35
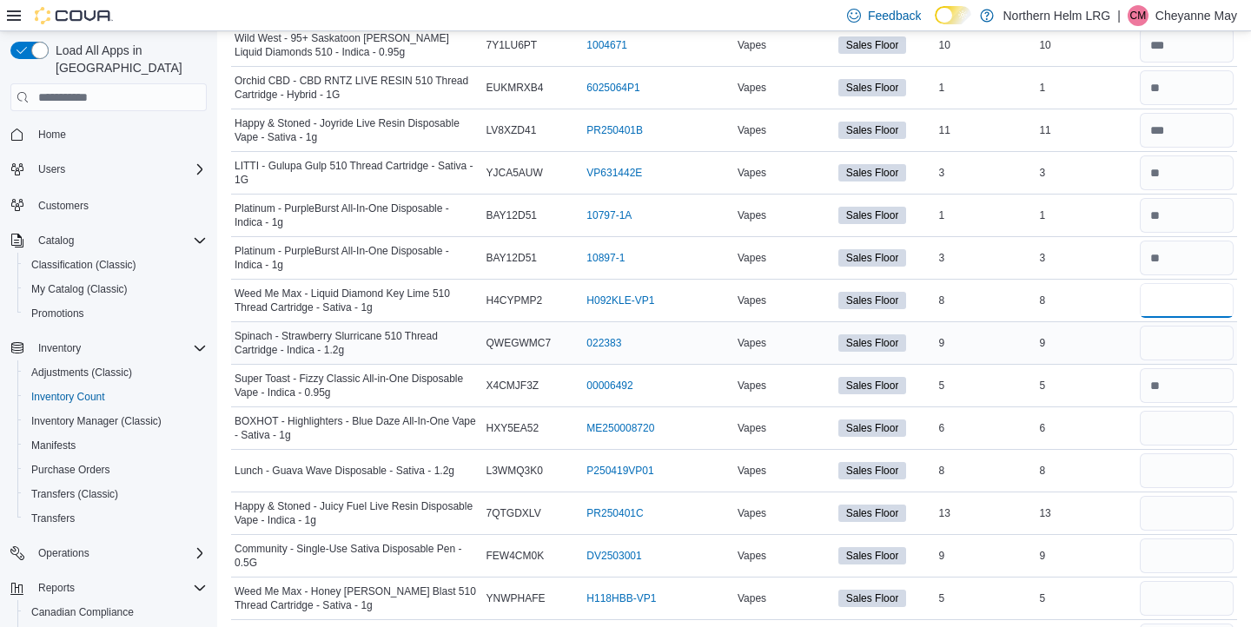
type input "*"
click at [1186, 340] on input "number" at bounding box center [1187, 343] width 94 height 35
type input "*"
click at [1177, 420] on input "number" at bounding box center [1187, 428] width 94 height 35
type input "*"
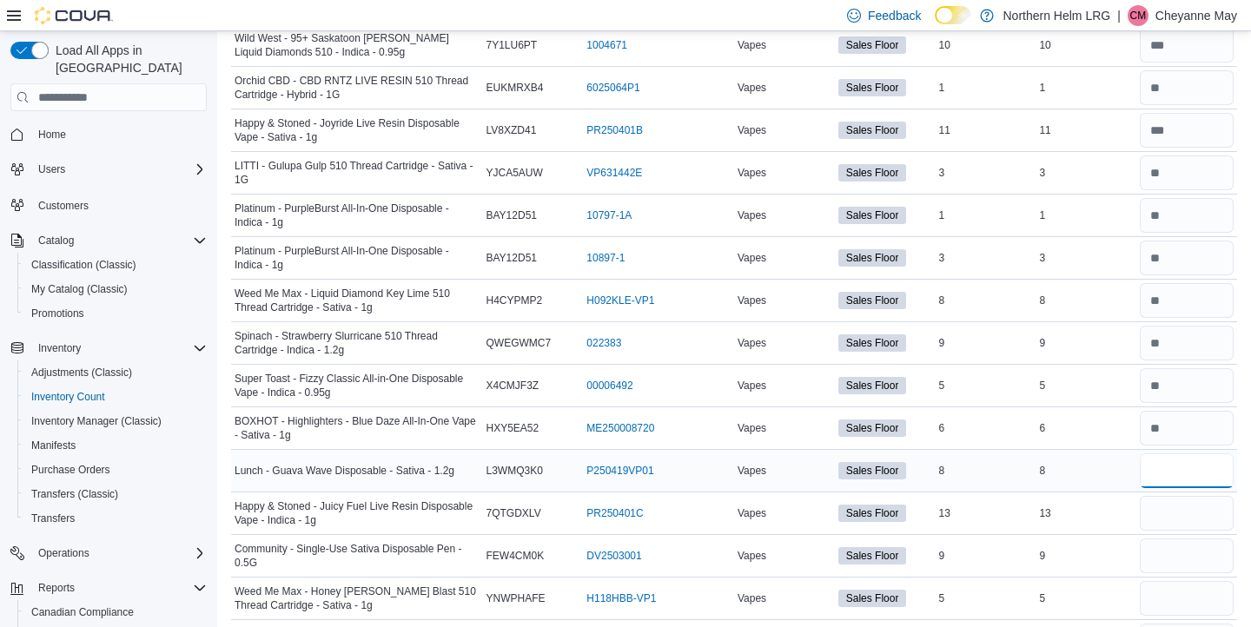
click at [1175, 467] on input "number" at bounding box center [1187, 471] width 94 height 35
type input "*"
click at [1171, 509] on input "number" at bounding box center [1187, 513] width 94 height 35
type input "**"
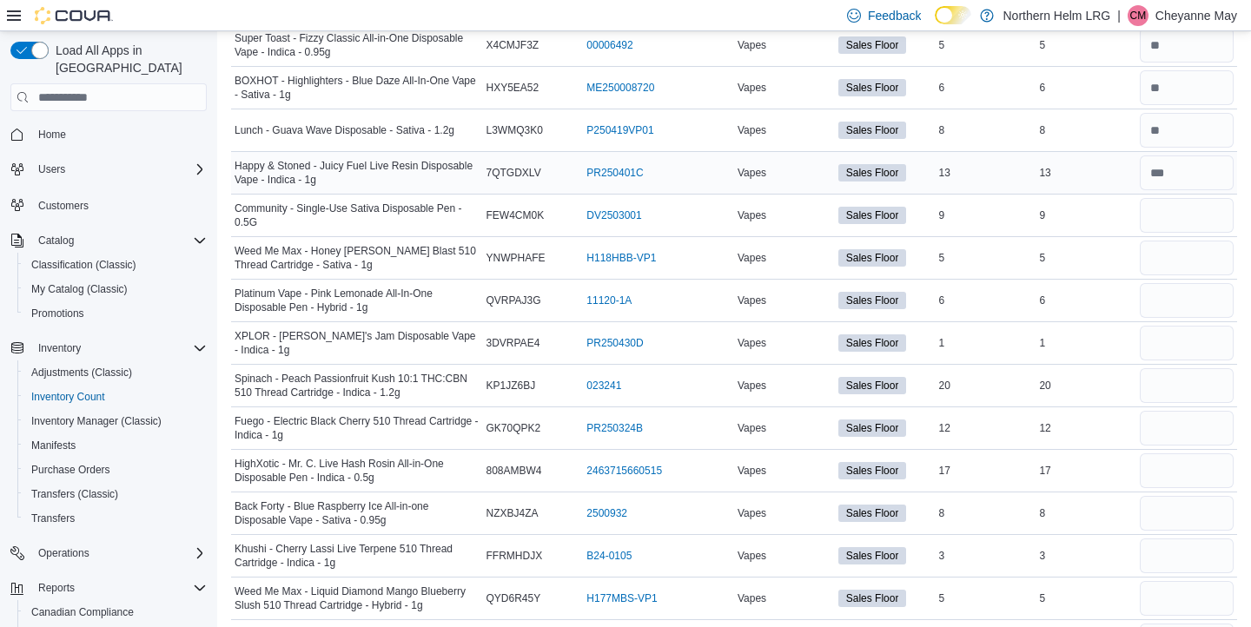
scroll to position [2553, 0]
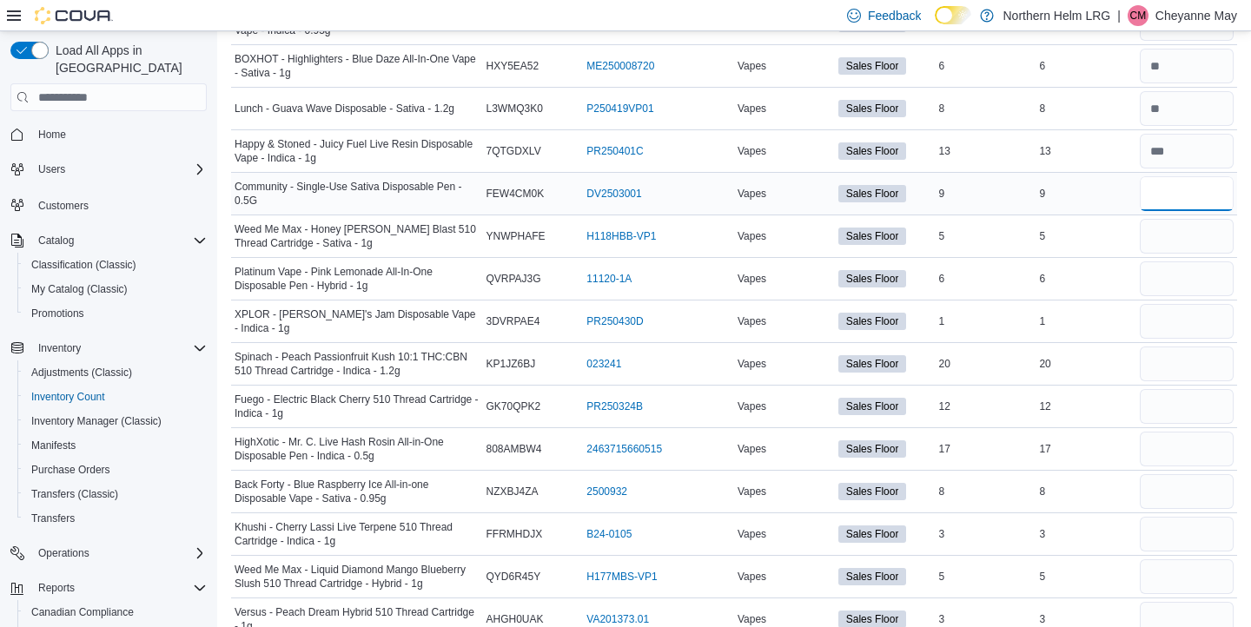
click at [1185, 196] on input "number" at bounding box center [1187, 193] width 94 height 35
type input "*"
click at [1187, 229] on input "number" at bounding box center [1187, 236] width 94 height 35
type input "*"
click at [1191, 270] on input "number" at bounding box center [1187, 279] width 94 height 35
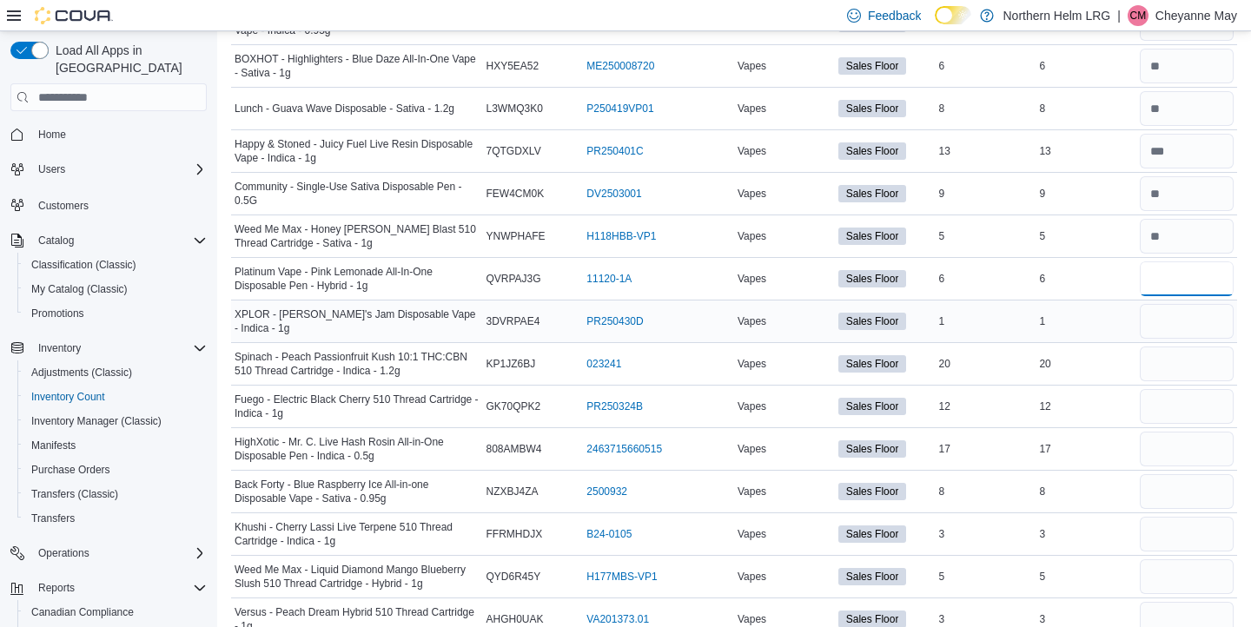
type input "*"
click at [1197, 319] on input "number" at bounding box center [1187, 321] width 94 height 35
type input "*"
click at [1192, 359] on input "number" at bounding box center [1187, 364] width 94 height 35
type input "**"
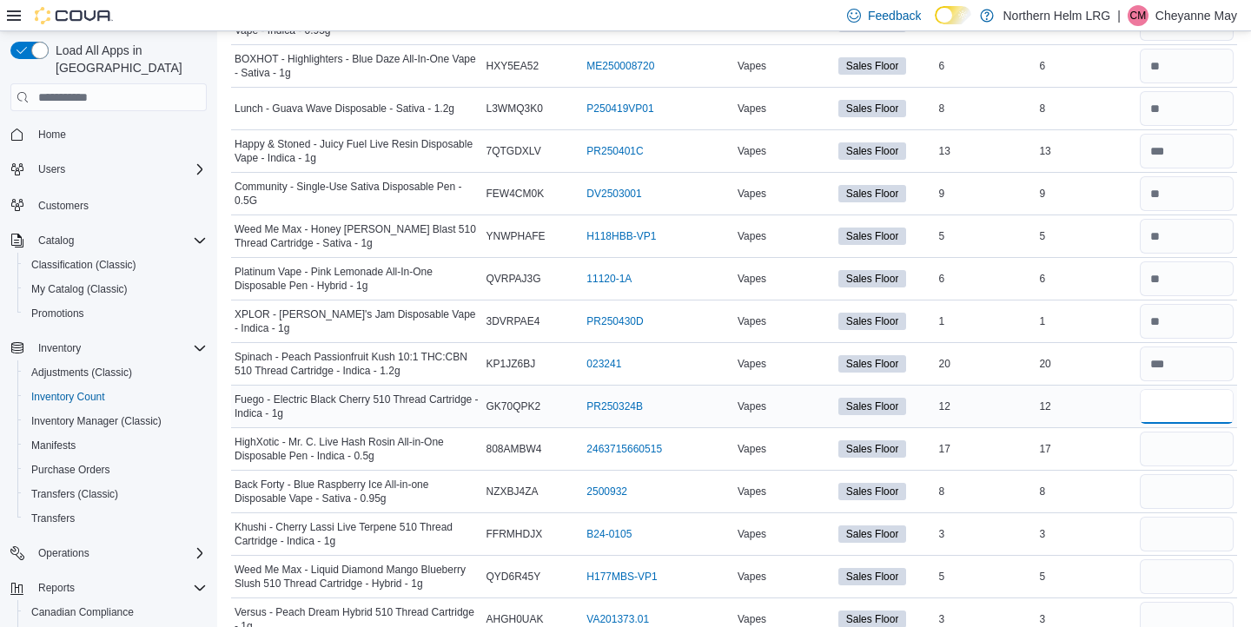
click at [1185, 396] on input "number" at bounding box center [1187, 406] width 94 height 35
type input "*"
type input "**"
click at [1176, 444] on input "number" at bounding box center [1187, 449] width 94 height 35
type input "**"
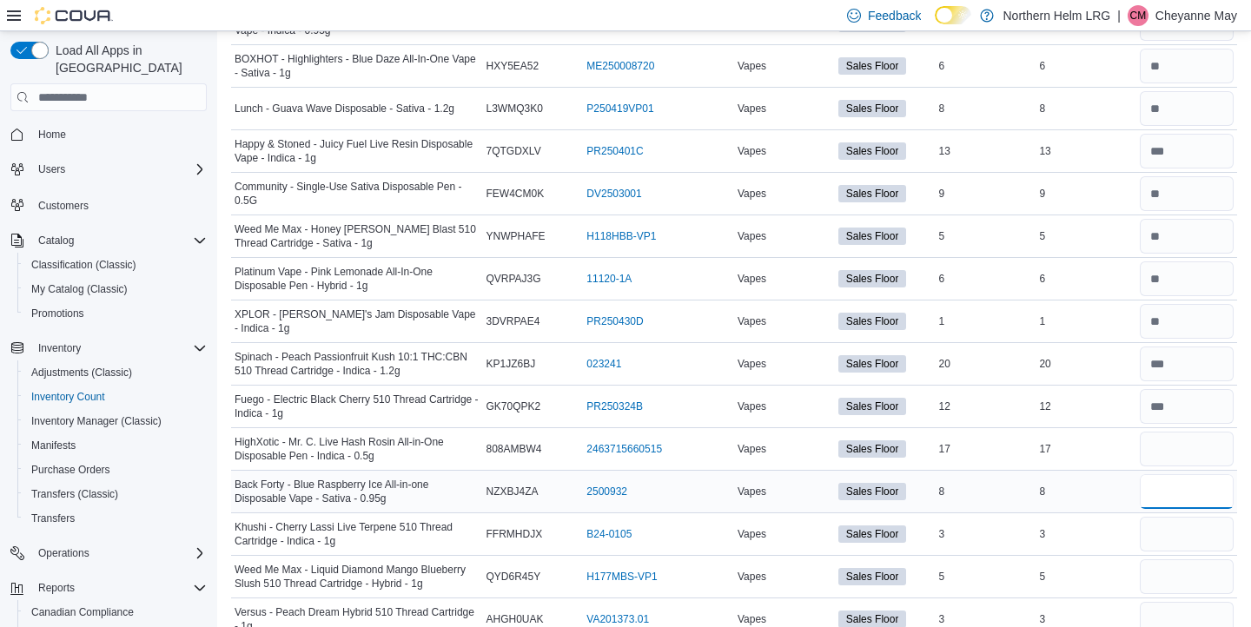
click at [1175, 488] on input "number" at bounding box center [1187, 491] width 94 height 35
type input "*"
click at [1169, 530] on input "number" at bounding box center [1187, 534] width 94 height 35
type input "*"
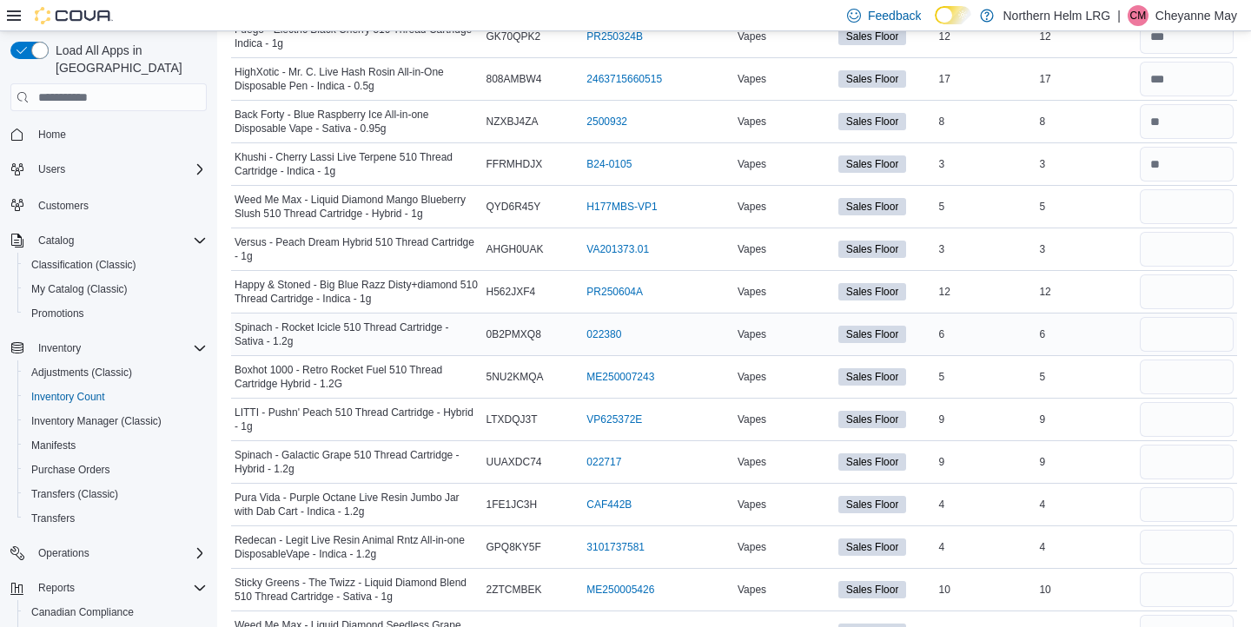
scroll to position [2928, 0]
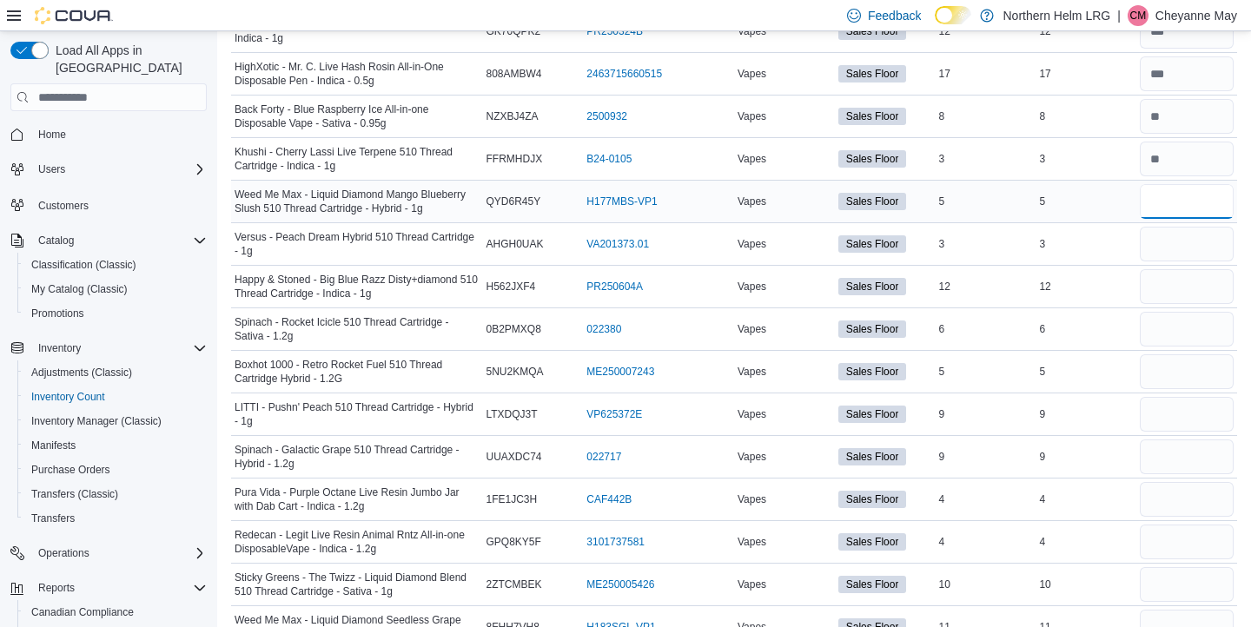
click at [1205, 195] on input "number" at bounding box center [1187, 201] width 94 height 35
type input "*"
click at [1210, 239] on input "number" at bounding box center [1187, 244] width 94 height 35
type input "*"
click at [1210, 277] on input "number" at bounding box center [1187, 286] width 94 height 35
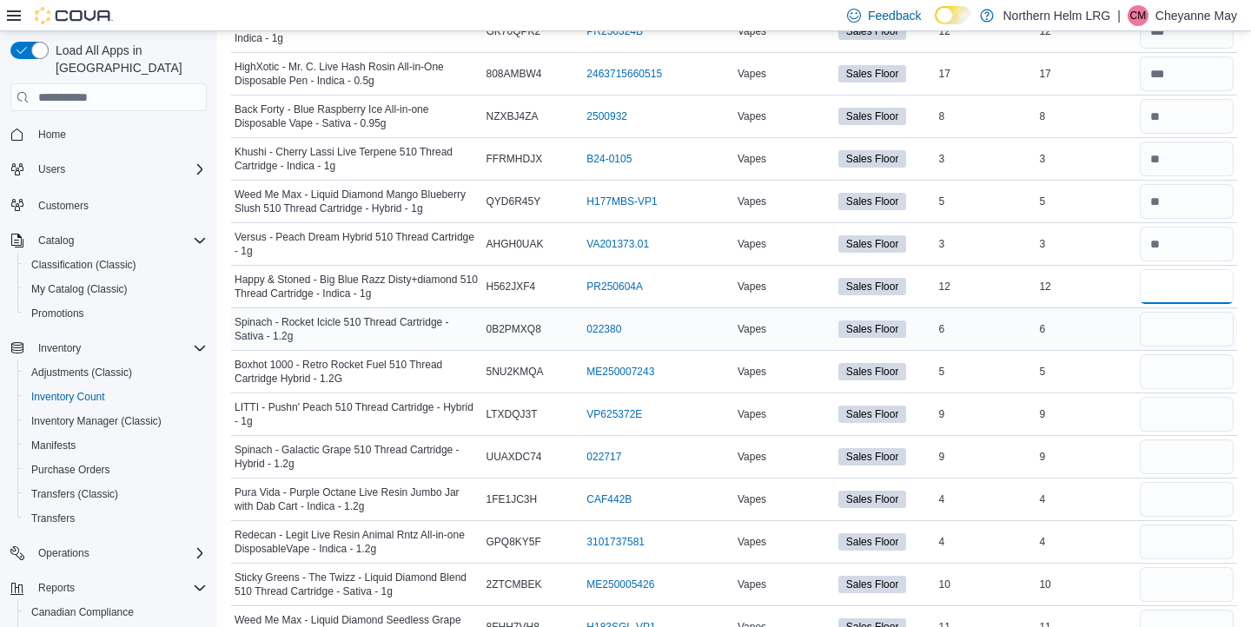
type input "**"
click at [1210, 325] on input "number" at bounding box center [1187, 329] width 94 height 35
type input "*"
click at [1204, 361] on input "number" at bounding box center [1187, 372] width 94 height 35
type input "*"
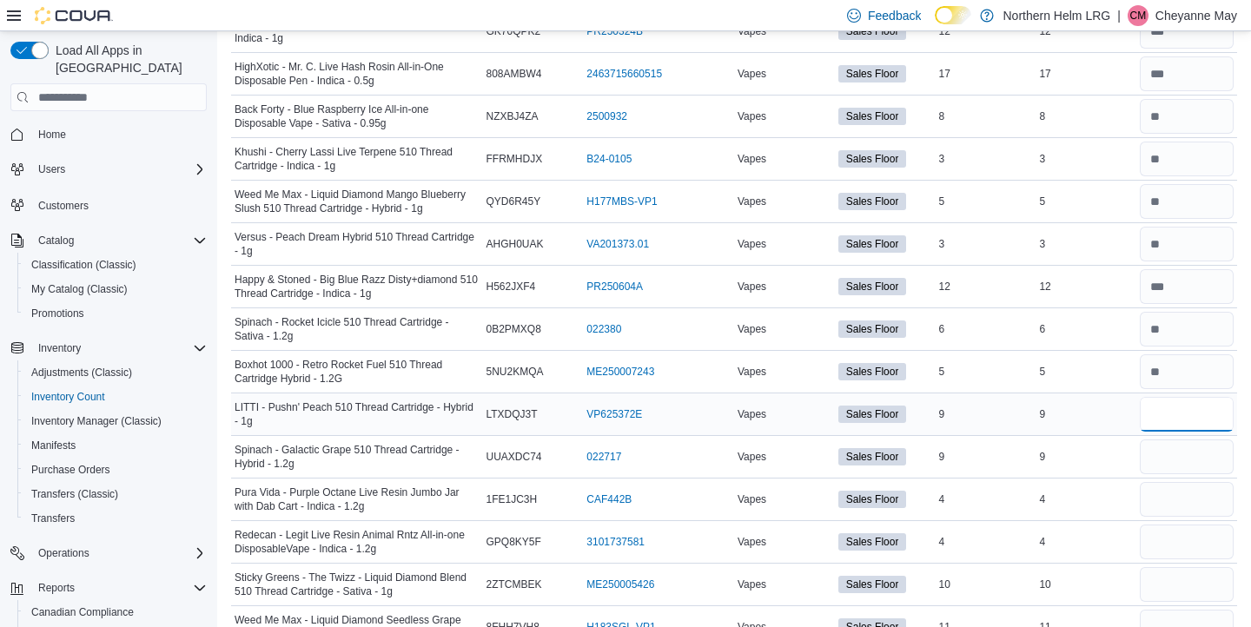
click at [1206, 410] on input "number" at bounding box center [1187, 414] width 94 height 35
type input "*"
click at [1197, 452] on input "number" at bounding box center [1187, 457] width 94 height 35
type input "*"
click at [1189, 497] on input "number" at bounding box center [1187, 499] width 94 height 35
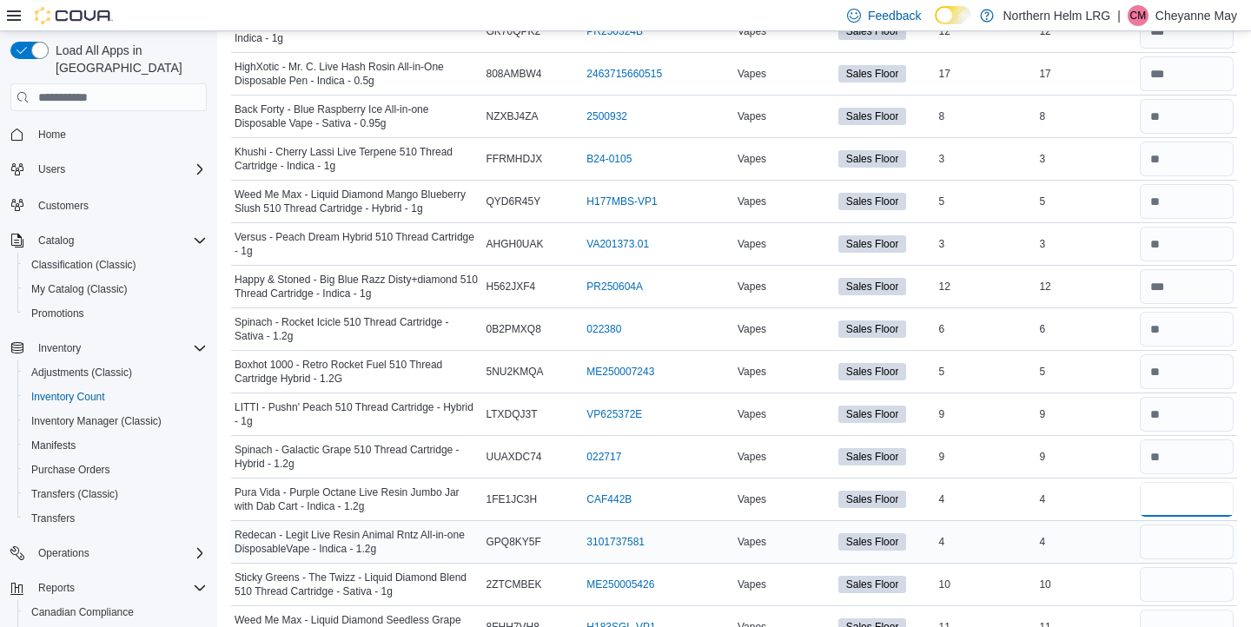
type input "*"
click at [1187, 534] on input "number" at bounding box center [1187, 542] width 94 height 35
type input "*"
click at [1187, 580] on input "number" at bounding box center [1187, 584] width 94 height 35
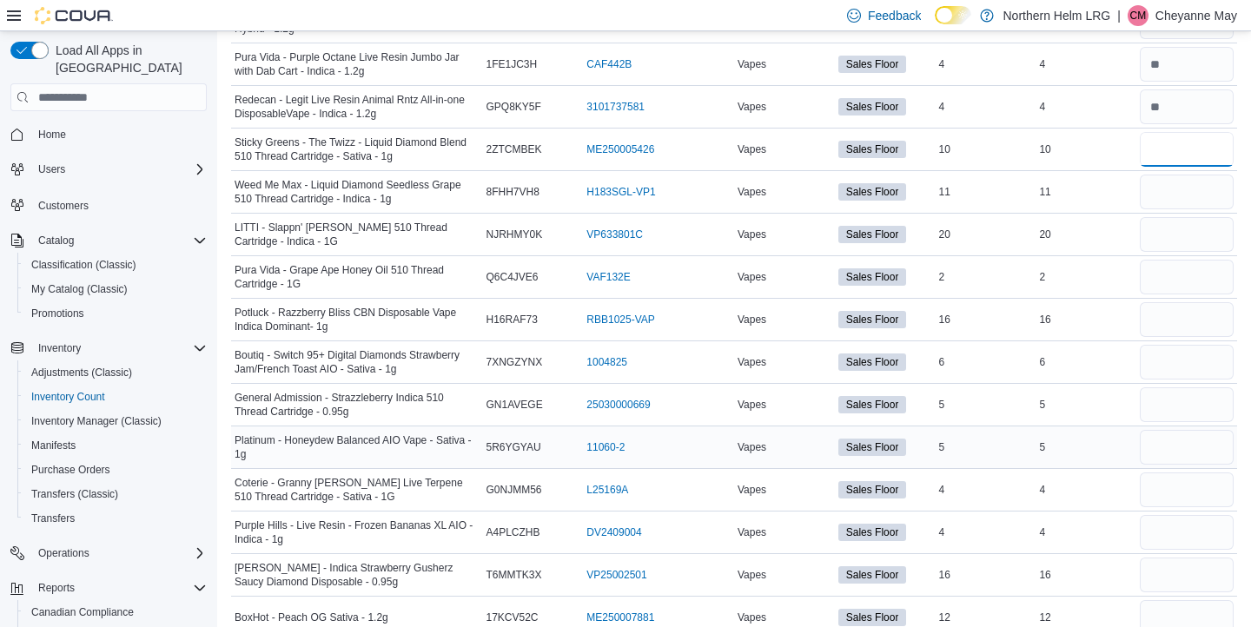
scroll to position [3370, 0]
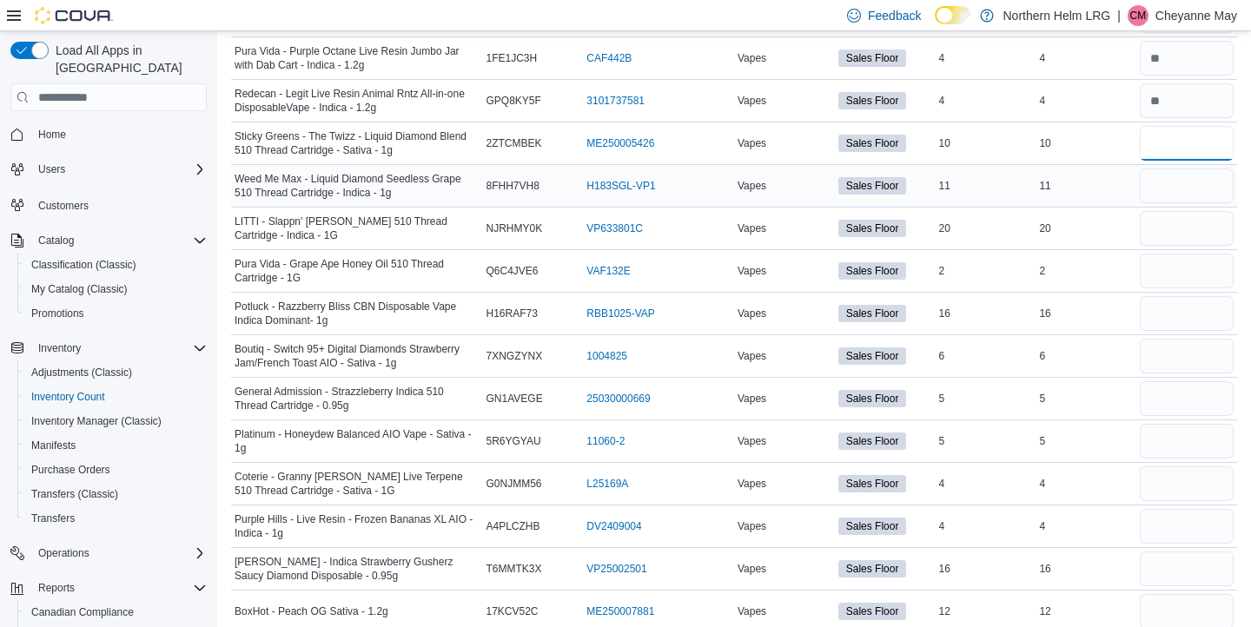
type input "**"
click at [1188, 184] on input "number" at bounding box center [1187, 186] width 94 height 35
type input "**"
click at [1184, 227] on input "number" at bounding box center [1187, 228] width 94 height 35
type input "**"
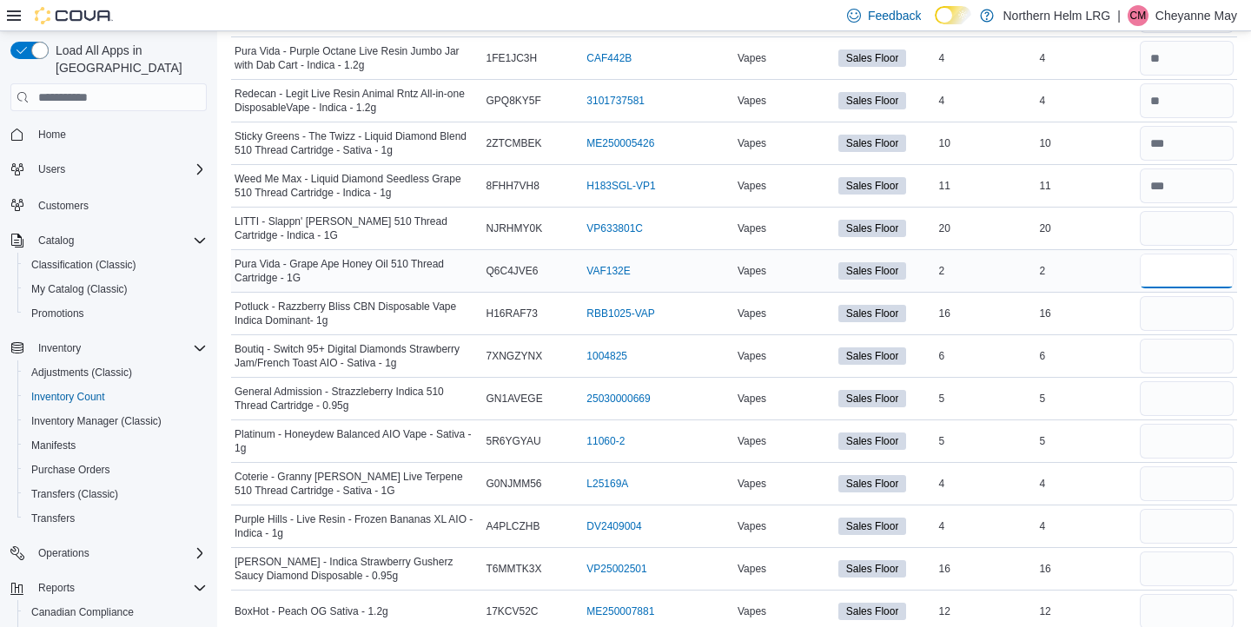
click at [1180, 260] on input "number" at bounding box center [1187, 271] width 94 height 35
type input "*"
click at [1184, 301] on input "number" at bounding box center [1187, 313] width 94 height 35
type input "**"
click at [1187, 345] on input "number" at bounding box center [1187, 356] width 94 height 35
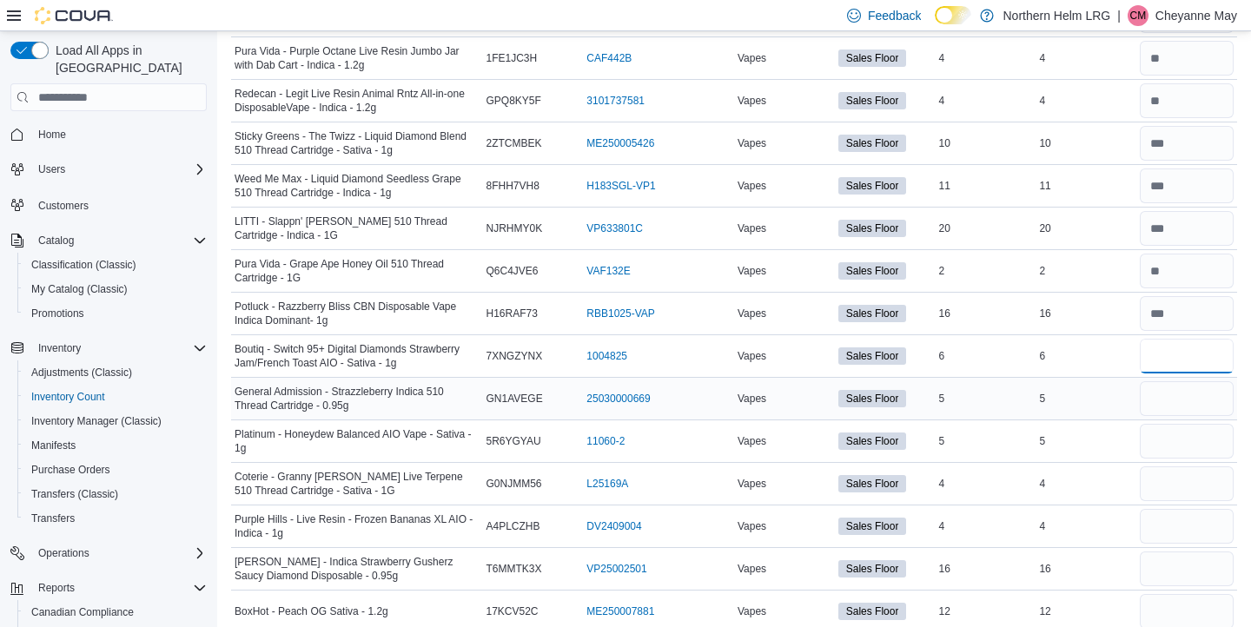
type input "*"
click at [1189, 388] on input "number" at bounding box center [1187, 398] width 94 height 35
type input "*"
click at [1187, 436] on input "number" at bounding box center [1187, 441] width 94 height 35
type input "*"
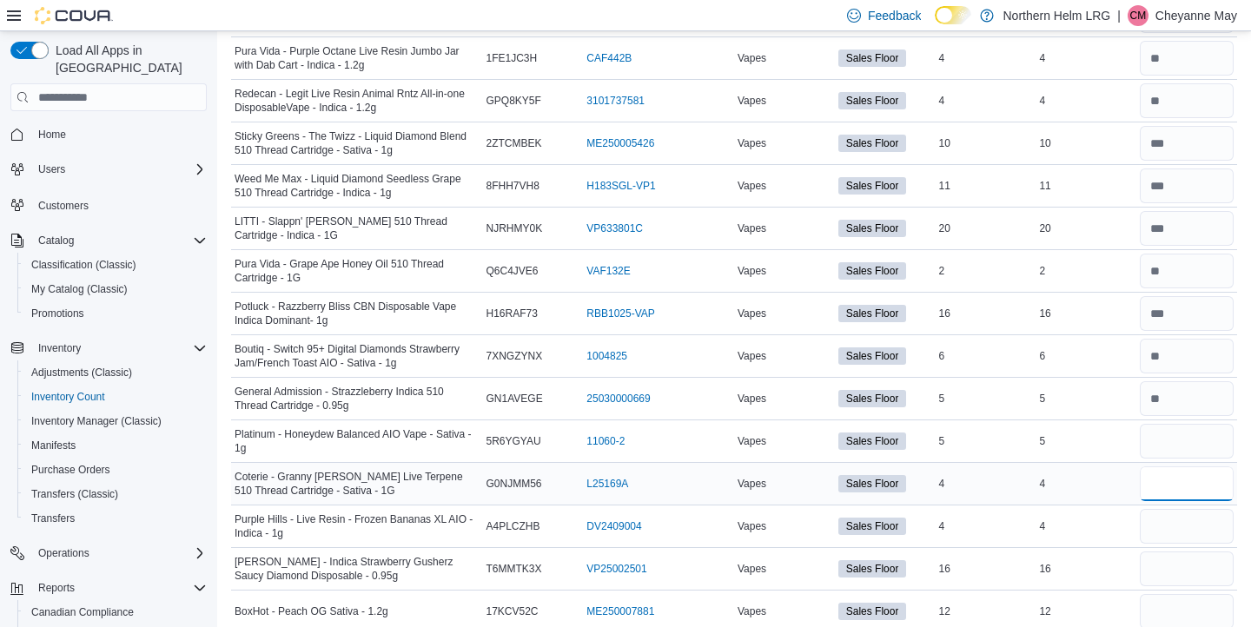
click at [1186, 477] on input "number" at bounding box center [1187, 484] width 94 height 35
type input "*"
click at [1189, 517] on input "number" at bounding box center [1187, 526] width 94 height 35
type input "*"
click at [1189, 564] on input "number" at bounding box center [1187, 569] width 94 height 35
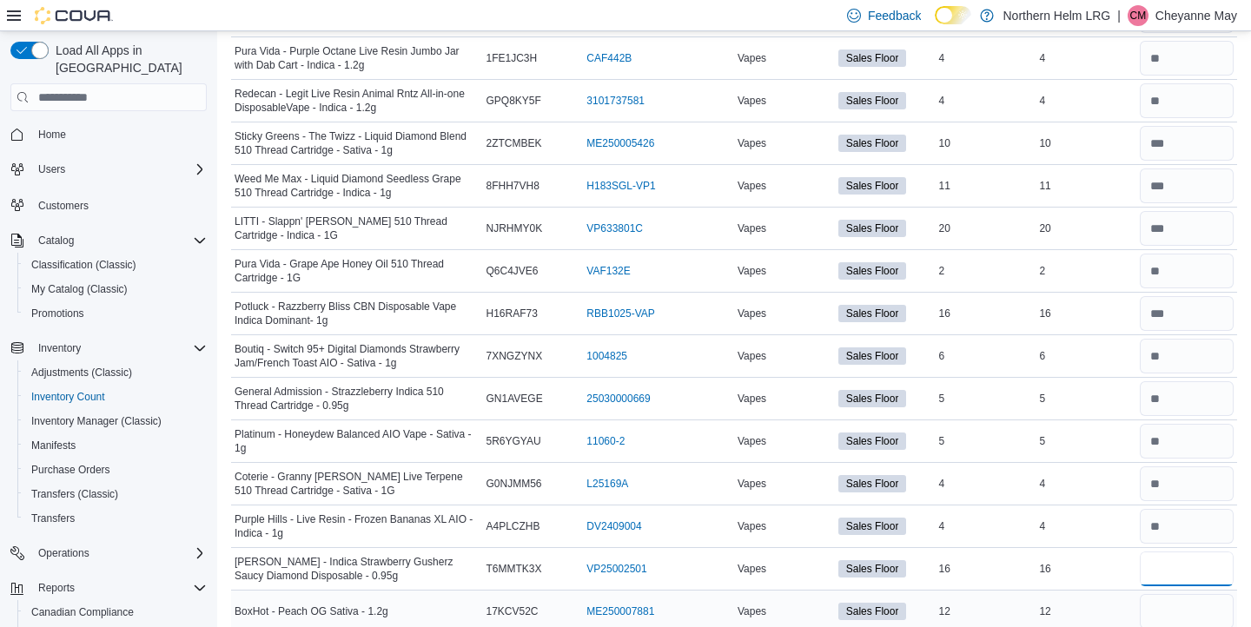
type input "**"
click at [1182, 604] on input "number" at bounding box center [1187, 611] width 94 height 35
type input "**"
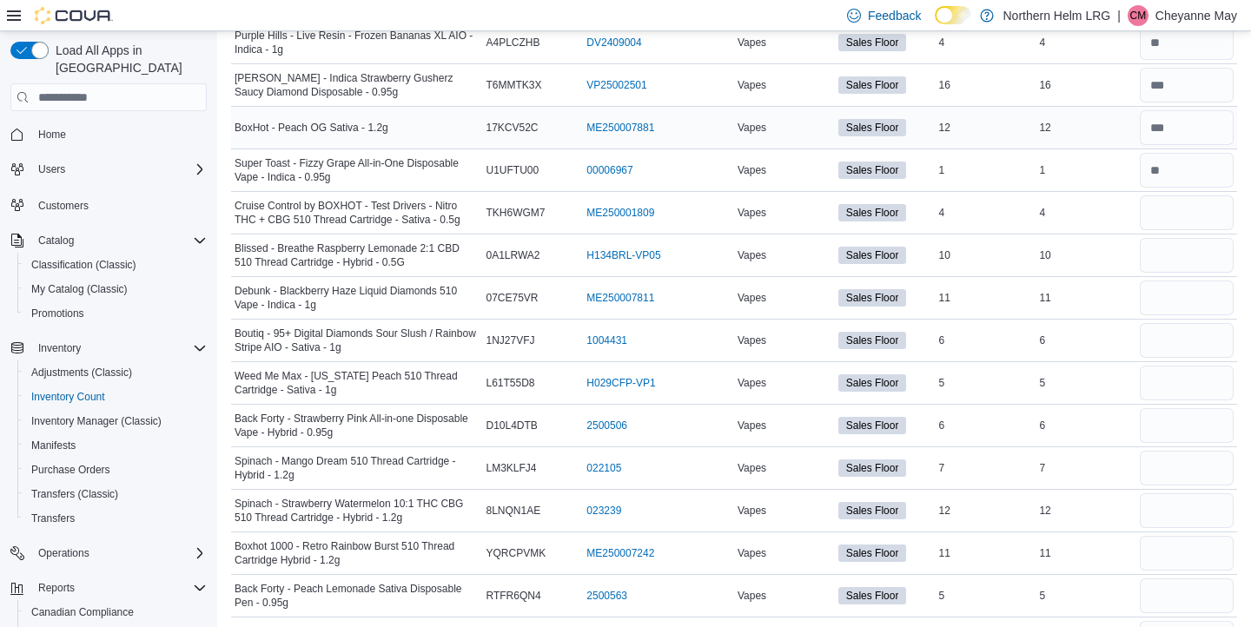
scroll to position [3856, 0]
click at [1170, 217] on input "number" at bounding box center [1187, 211] width 94 height 35
type input "*"
click at [1169, 252] on input "number" at bounding box center [1187, 253] width 94 height 35
type input "**"
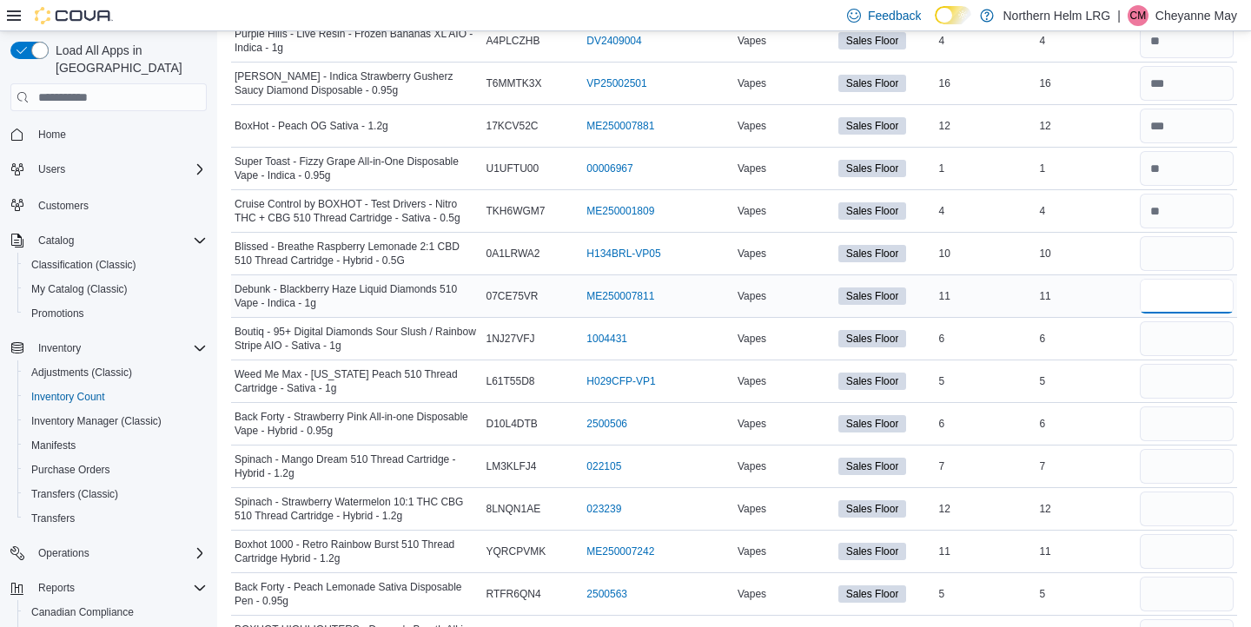
click at [1175, 285] on input "number" at bounding box center [1187, 296] width 94 height 35
type input "**"
click at [1172, 330] on input "number" at bounding box center [1187, 339] width 94 height 35
type input "*"
click at [1174, 373] on input "number" at bounding box center [1187, 381] width 94 height 35
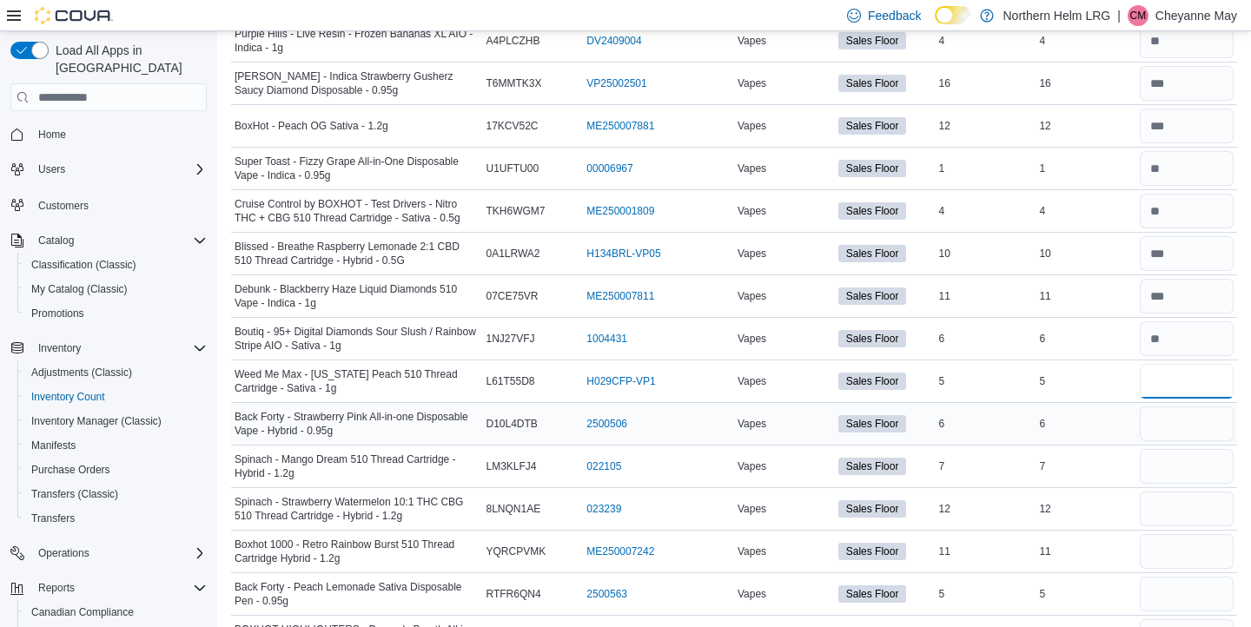
type input "*"
click at [1171, 421] on input "number" at bounding box center [1187, 424] width 94 height 35
type input "*"
click at [1167, 467] on input "number" at bounding box center [1187, 466] width 94 height 35
type input "*"
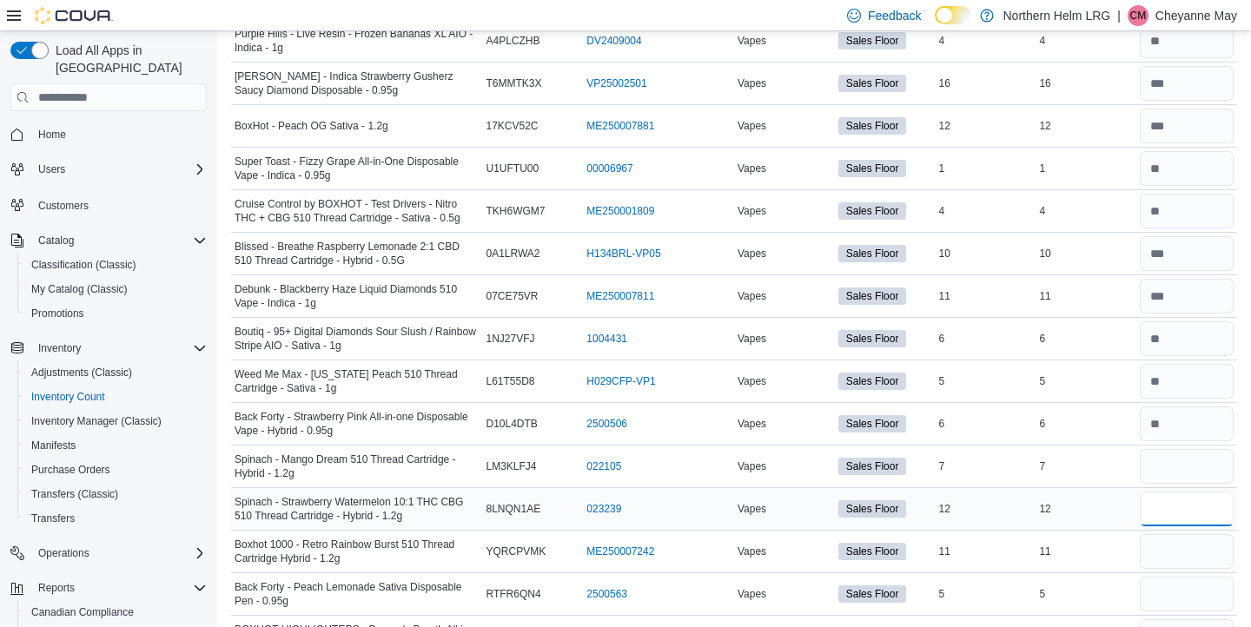
click at [1170, 503] on input "number" at bounding box center [1187, 509] width 94 height 35
type input "**"
click at [1169, 543] on input "number" at bounding box center [1187, 551] width 94 height 35
click at [1164, 586] on input "number" at bounding box center [1187, 594] width 94 height 35
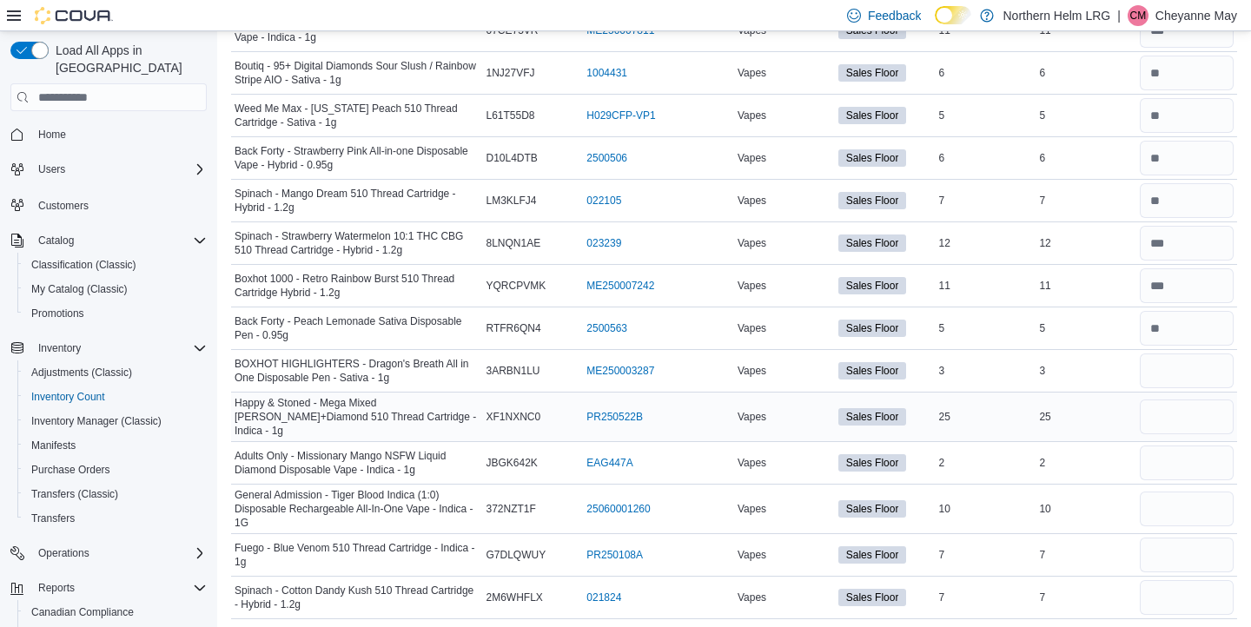
scroll to position [4121, 0]
click at [1184, 377] on input "number" at bounding box center [1187, 372] width 94 height 35
click at [1180, 418] on input "number" at bounding box center [1187, 418] width 94 height 35
click at [1181, 449] on input "number" at bounding box center [1187, 464] width 94 height 35
click at [1181, 500] on input "number" at bounding box center [1187, 510] width 94 height 35
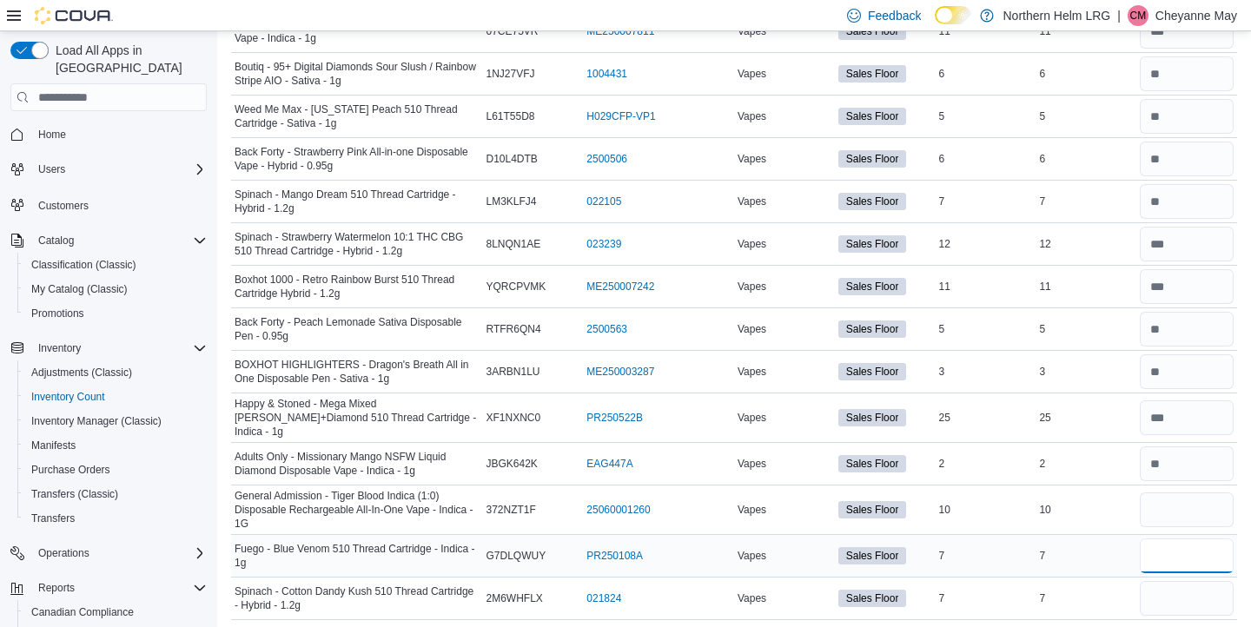
click at [1177, 544] on input "number" at bounding box center [1187, 556] width 94 height 35
click at [1177, 588] on input "number" at bounding box center [1187, 598] width 94 height 35
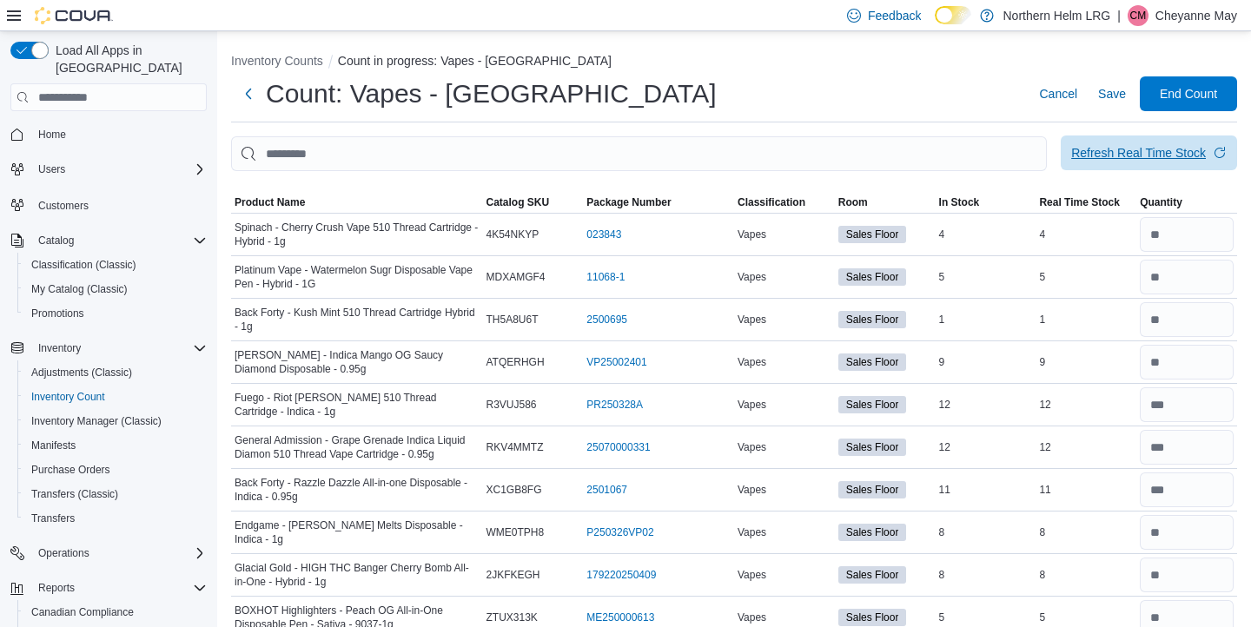
scroll to position [0, 0]
click at [1191, 97] on span "End Count" at bounding box center [1188, 92] width 57 height 17
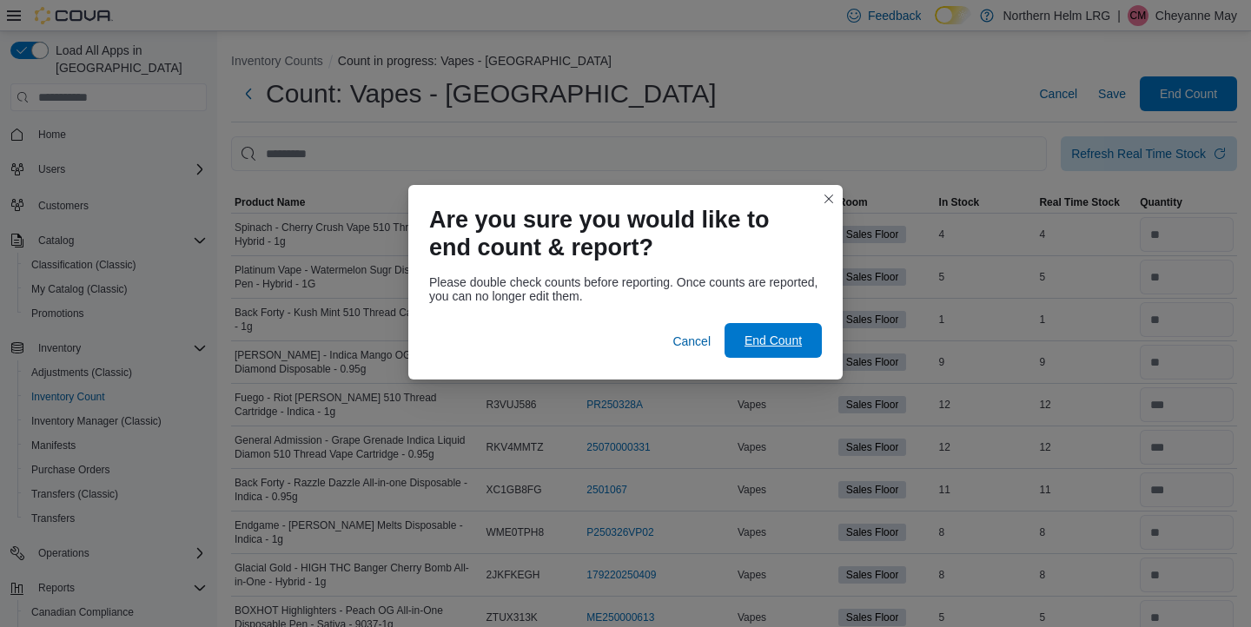
click at [768, 345] on span "End Count" at bounding box center [773, 340] width 57 height 17
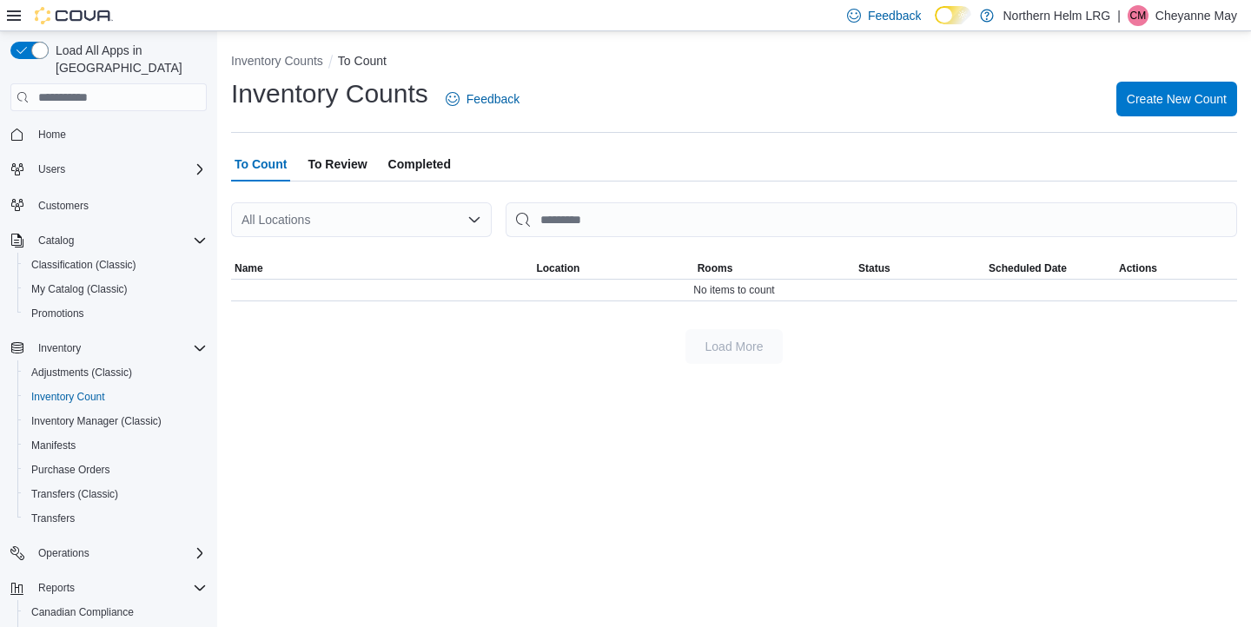
click at [340, 171] on span "To Review" at bounding box center [337, 164] width 59 height 35
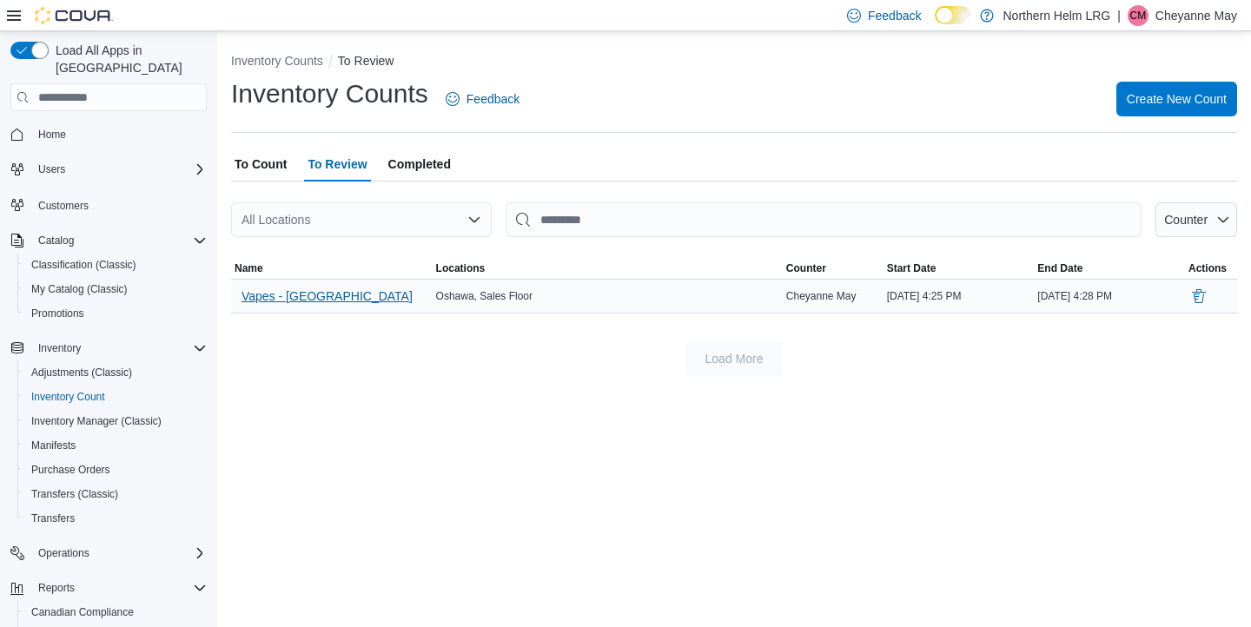
click at [311, 304] on span "Vapes - Oshawa" at bounding box center [327, 296] width 171 height 26
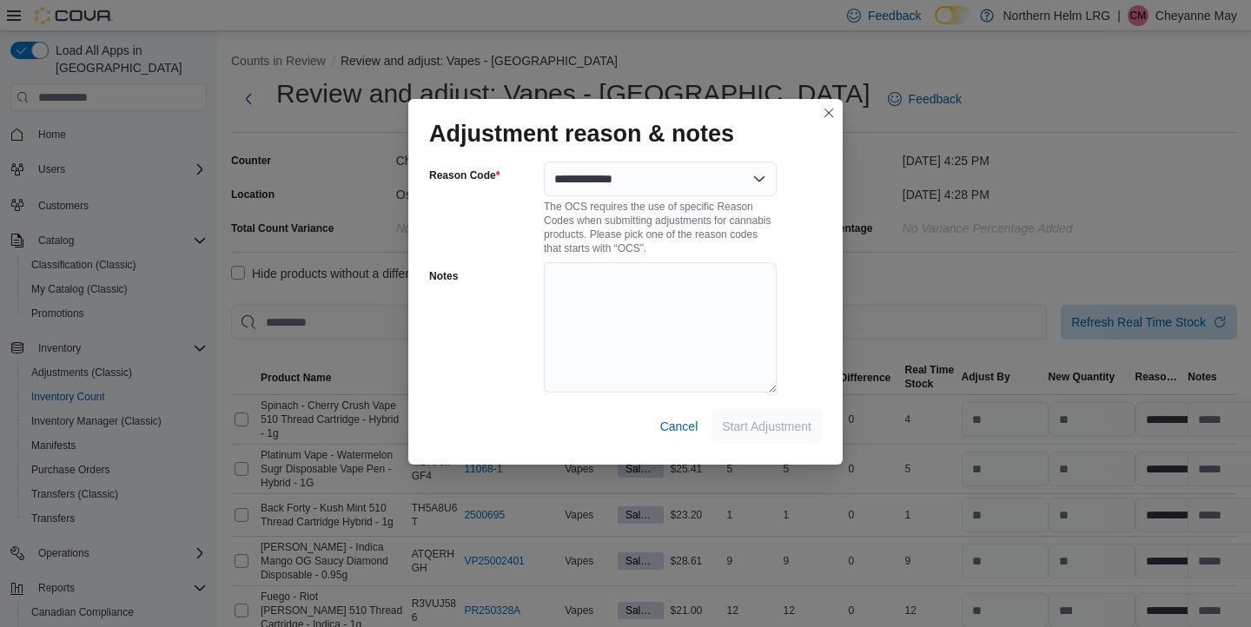
click at [673, 209] on div "The OCS requires the use of specific Reason Codes when submitting adjustments f…" at bounding box center [660, 225] width 233 height 59
drag, startPoint x: 726, startPoint y: 207, endPoint x: 745, endPoint y: 211, distance: 19.6
click at [726, 207] on div "The OCS requires the use of specific Reason Codes when submitting adjustments f…" at bounding box center [660, 225] width 233 height 59
click at [752, 430] on span "Start Adjustment" at bounding box center [767, 425] width 90 height 17
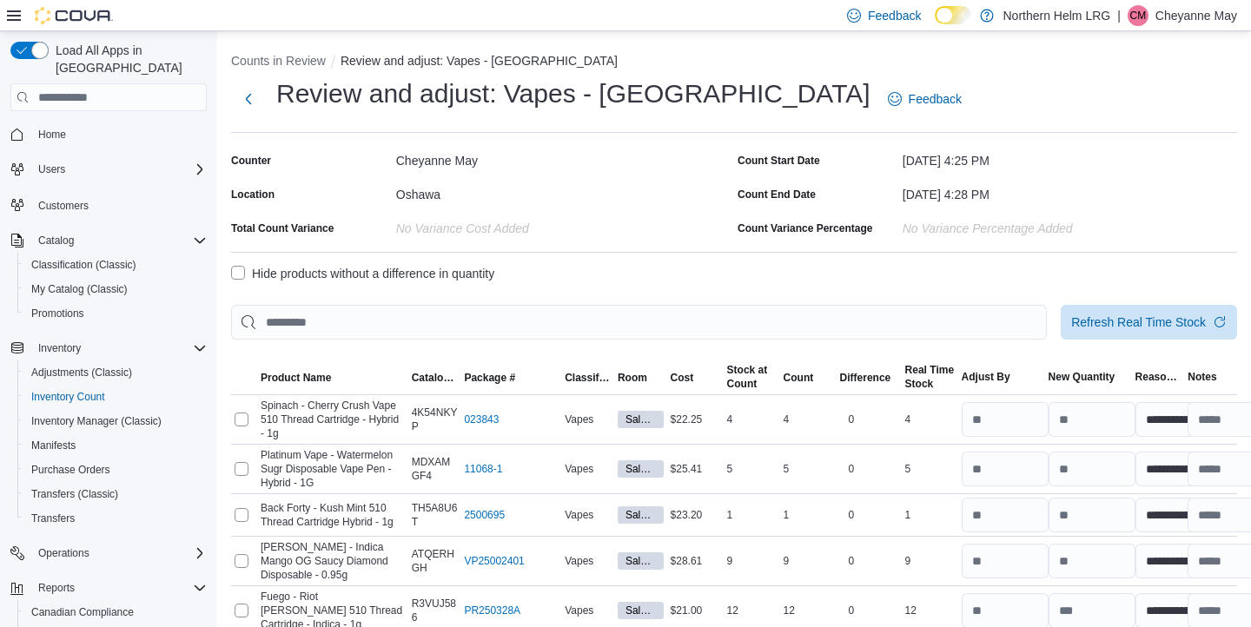
click at [428, 270] on label "Hide products without a difference in quantity" at bounding box center [362, 273] width 263 height 21
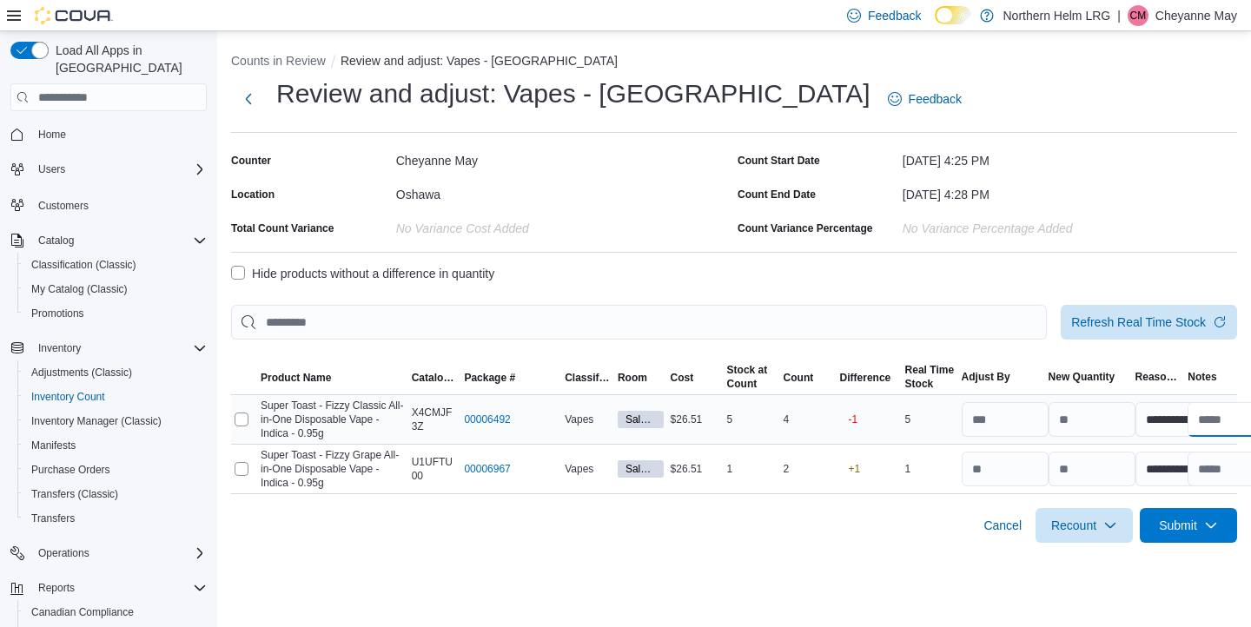
click at [1218, 425] on input "text" at bounding box center [1231, 419] width 87 height 35
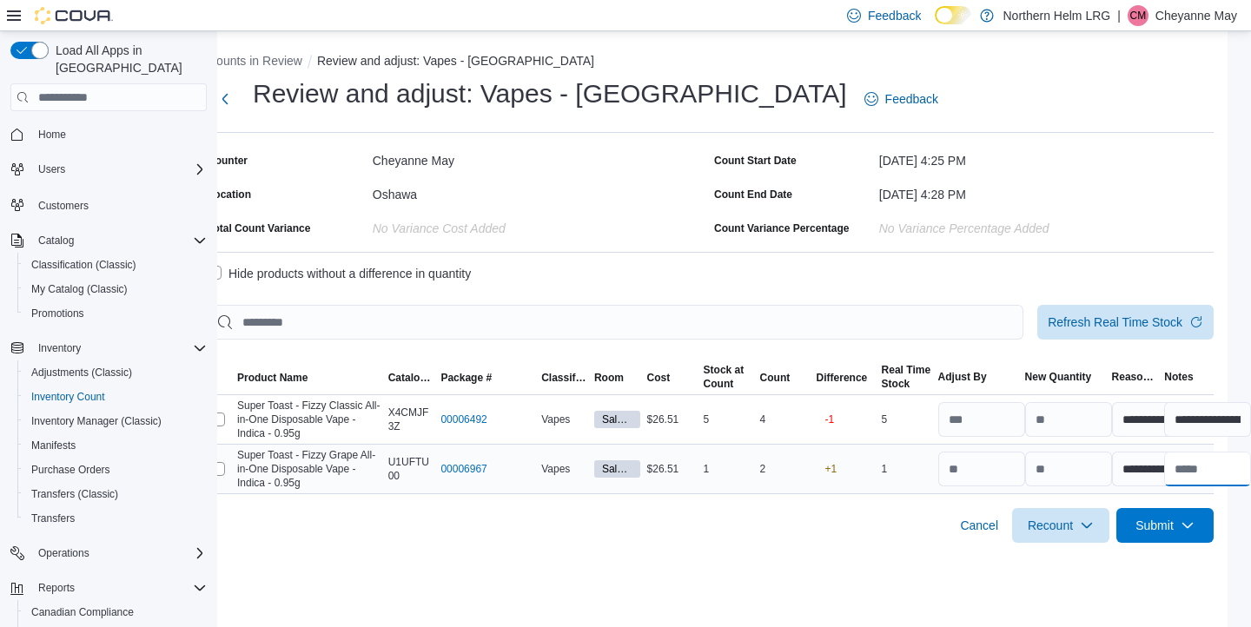
click at [1200, 470] on input "text" at bounding box center [1207, 469] width 87 height 35
click at [1167, 527] on span "Submit" at bounding box center [1165, 524] width 76 height 35
click at [1117, 453] on span "Submit Adjustments" at bounding box center [1145, 447] width 108 height 17
